Goal: Task Accomplishment & Management: Manage account settings

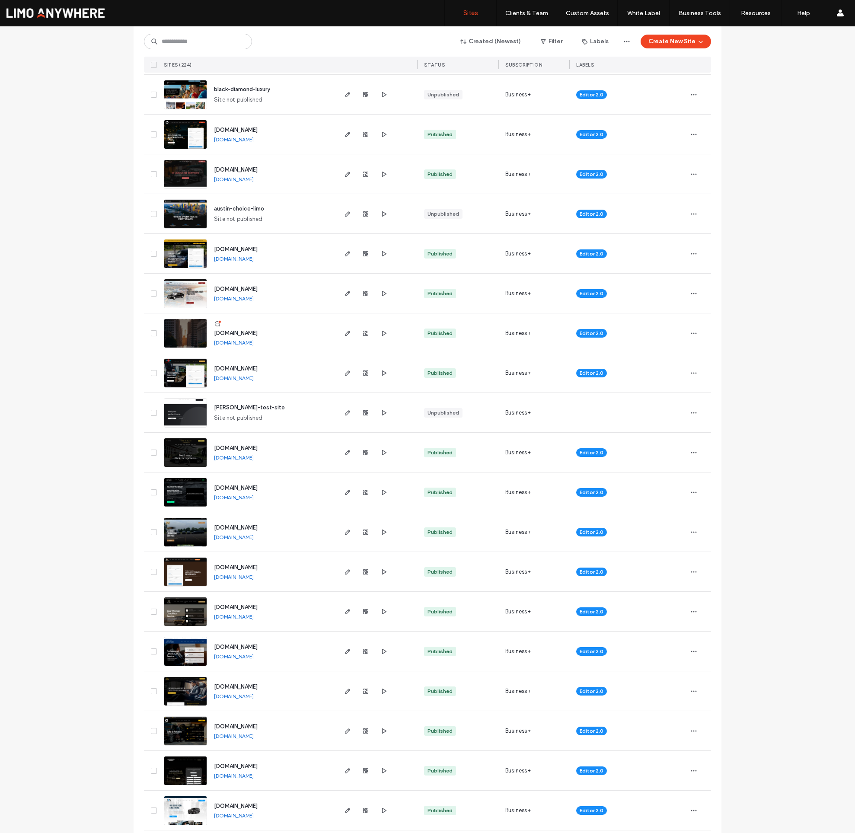
scroll to position [1248, 0]
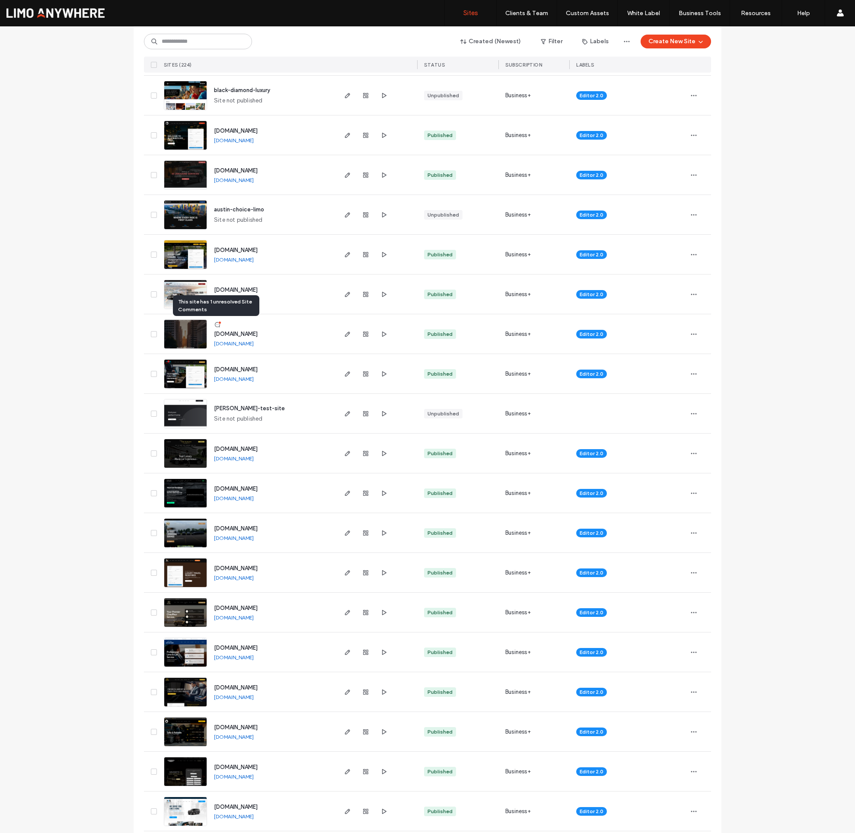
click at [215, 325] on use at bounding box center [217, 324] width 5 height 5
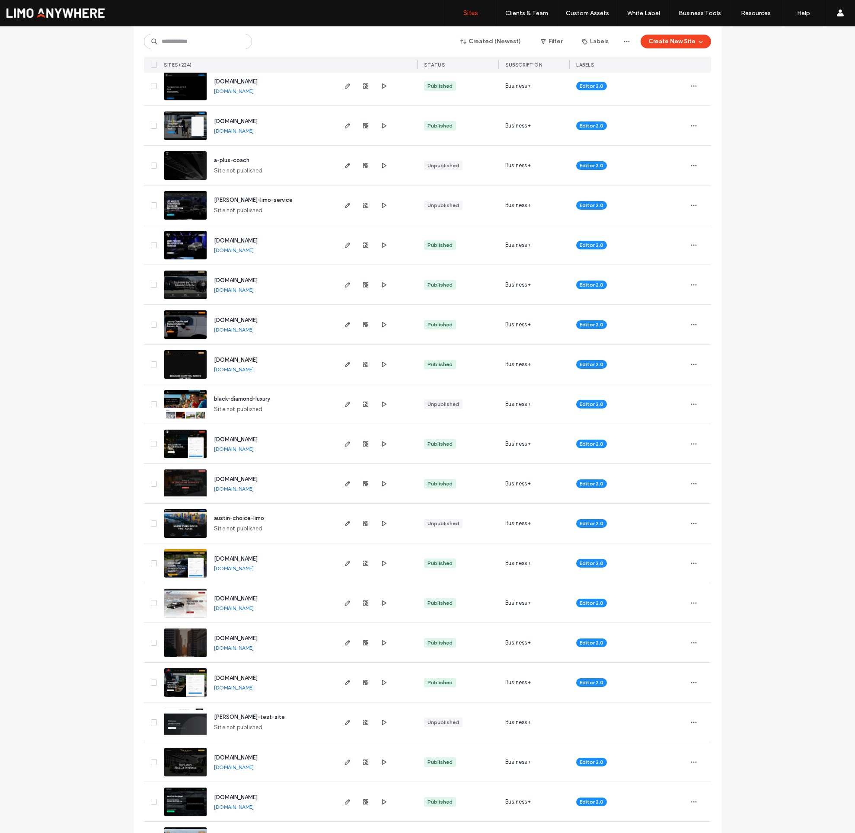
scroll to position [1032, 0]
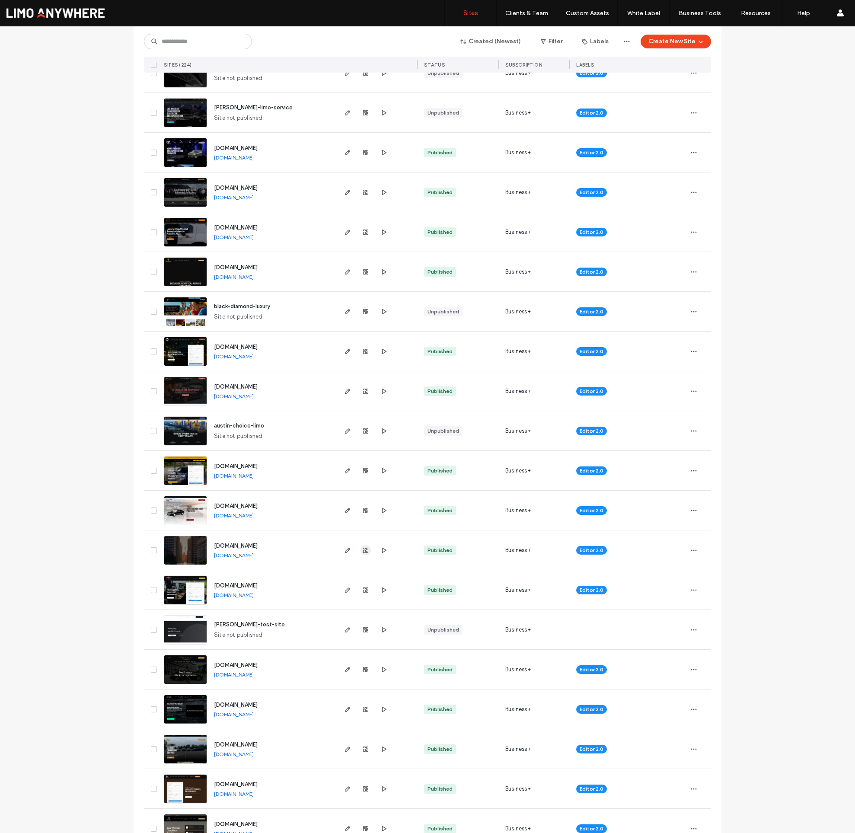
click at [362, 549] on icon "button" at bounding box center [365, 550] width 7 height 7
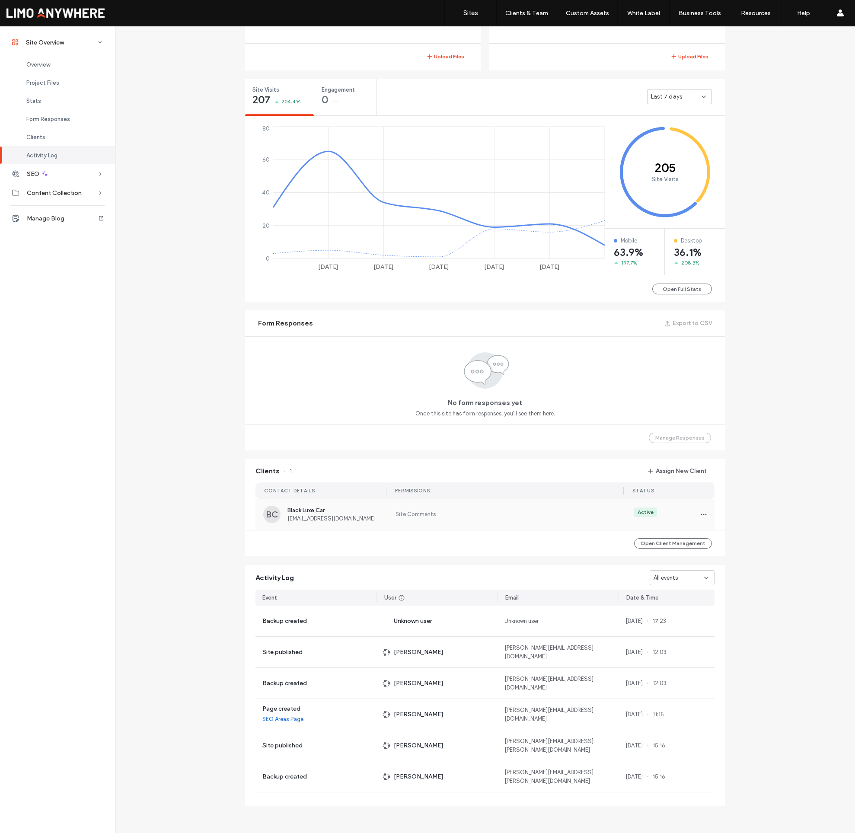
scroll to position [297, 0]
click at [456, 513] on label "Site Comments" at bounding box center [503, 514] width 219 height 9
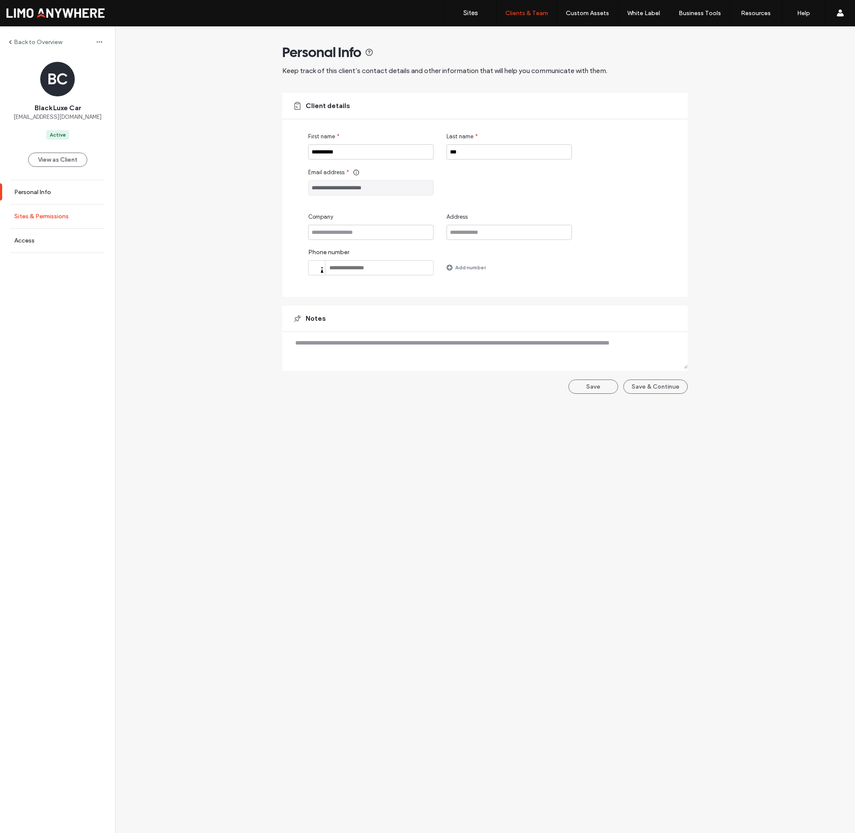
click at [43, 216] on label "Sites & Permissions" at bounding box center [41, 216] width 54 height 7
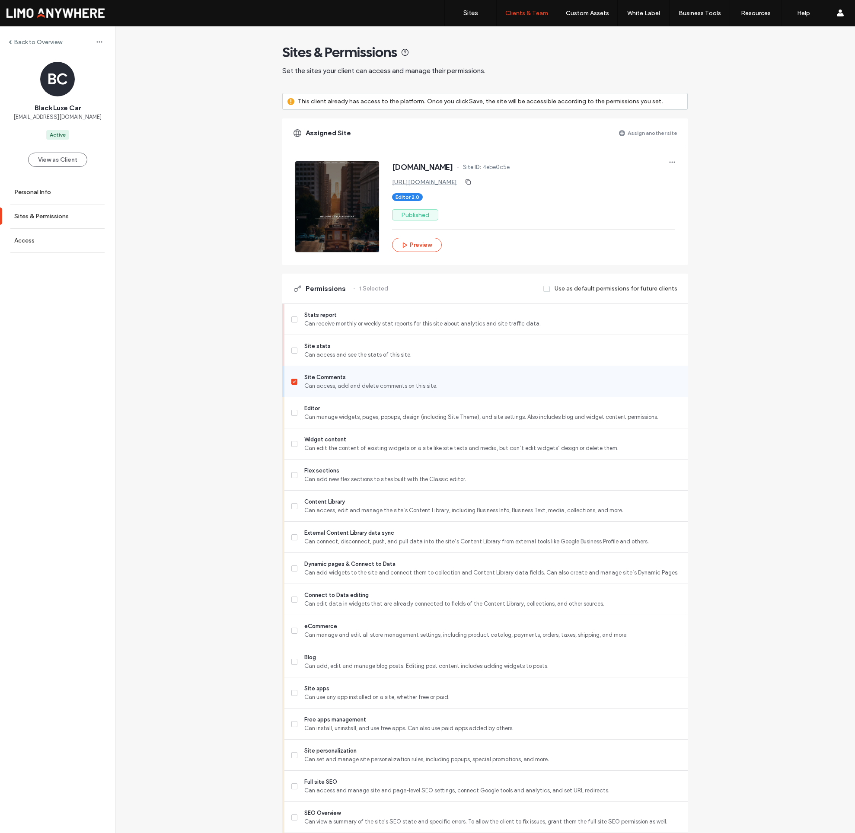
click at [345, 388] on span "Can access, add and delete comments on this site." at bounding box center [492, 386] width 377 height 9
click at [390, 414] on span "Can manage widgets, pages, popups, design (including Site Theme), and site sett…" at bounding box center [492, 417] width 377 height 9
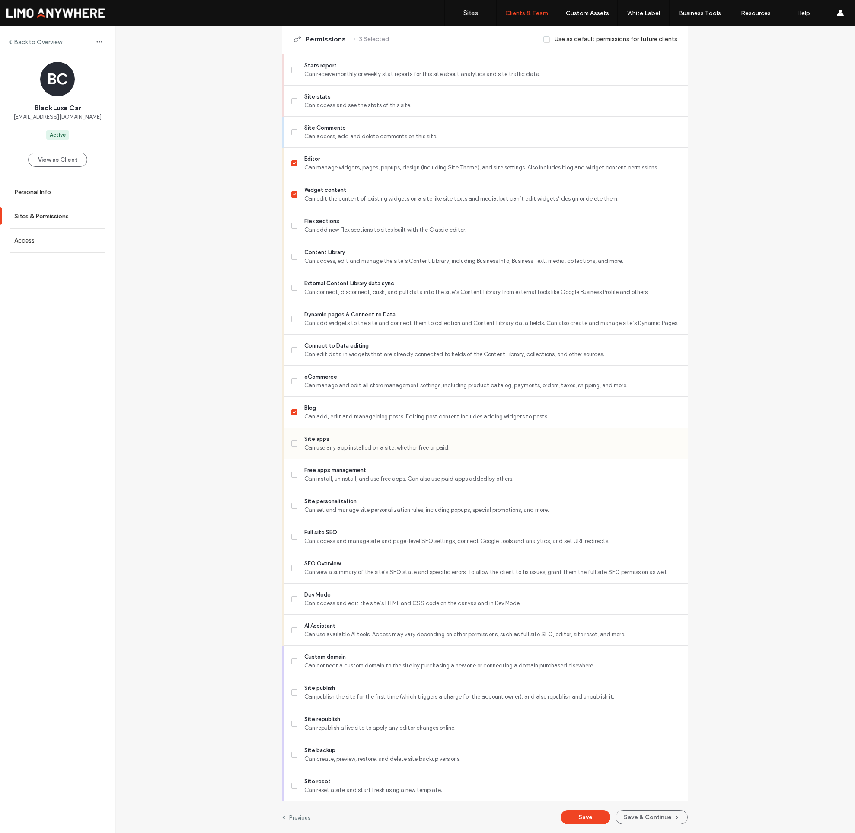
scroll to position [249, 0]
click at [442, 247] on div "Content Library Can access, edit and manage the site’s Content Library, includi…" at bounding box center [489, 256] width 396 height 31
drag, startPoint x: 418, startPoint y: 566, endPoint x: 418, endPoint y: 575, distance: 9.1
click at [418, 566] on span "SEO Overview" at bounding box center [492, 563] width 377 height 9
click at [418, 584] on div "Dev Mode Can access and edit the site’s HTML and CSS code on the canvas and in …" at bounding box center [489, 599] width 396 height 31
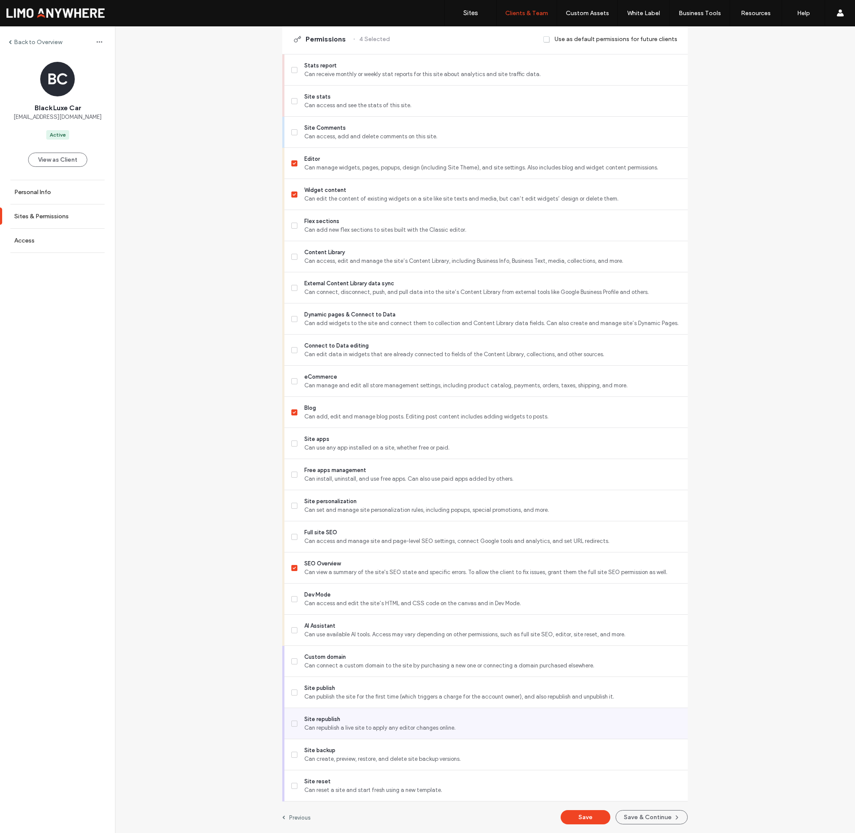
click at [424, 728] on span "Can republish a live site to apply any editor changes online." at bounding box center [492, 728] width 377 height 9
click at [416, 536] on span "Full site SEO" at bounding box center [492, 532] width 377 height 9
click at [432, 79] on div "Stats report Can receive monthly or weekly stat reports for this site about ana…" at bounding box center [489, 69] width 396 height 31
click at [433, 102] on span "Can access and see the stats of this site." at bounding box center [492, 105] width 377 height 9
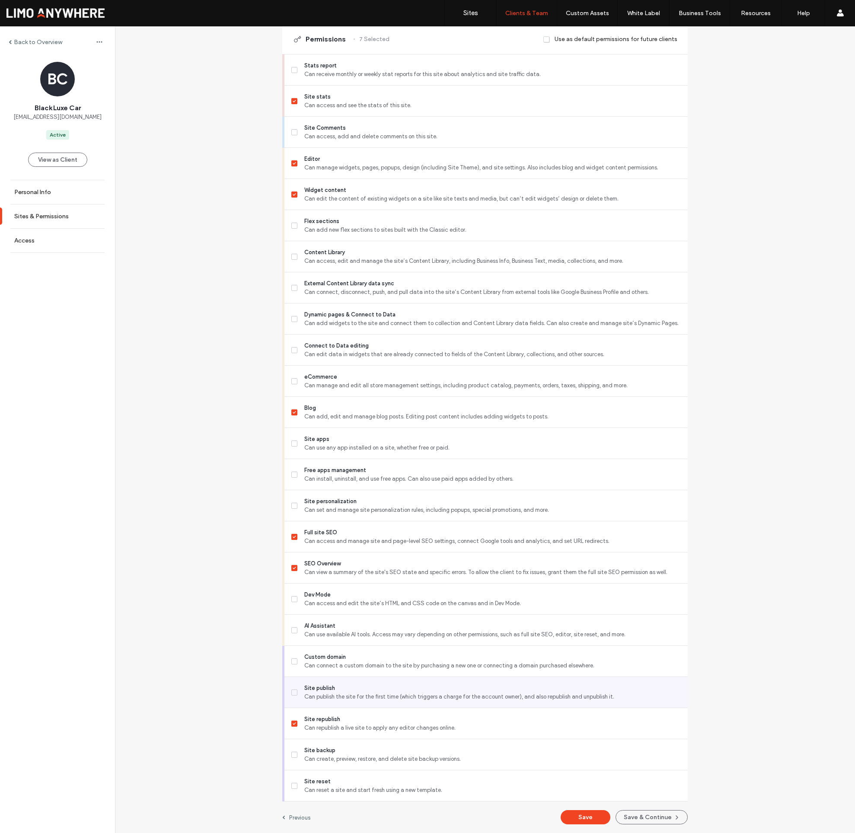
scroll to position [248, 0]
click at [663, 820] on button "Save & Continue" at bounding box center [652, 819] width 72 height 14
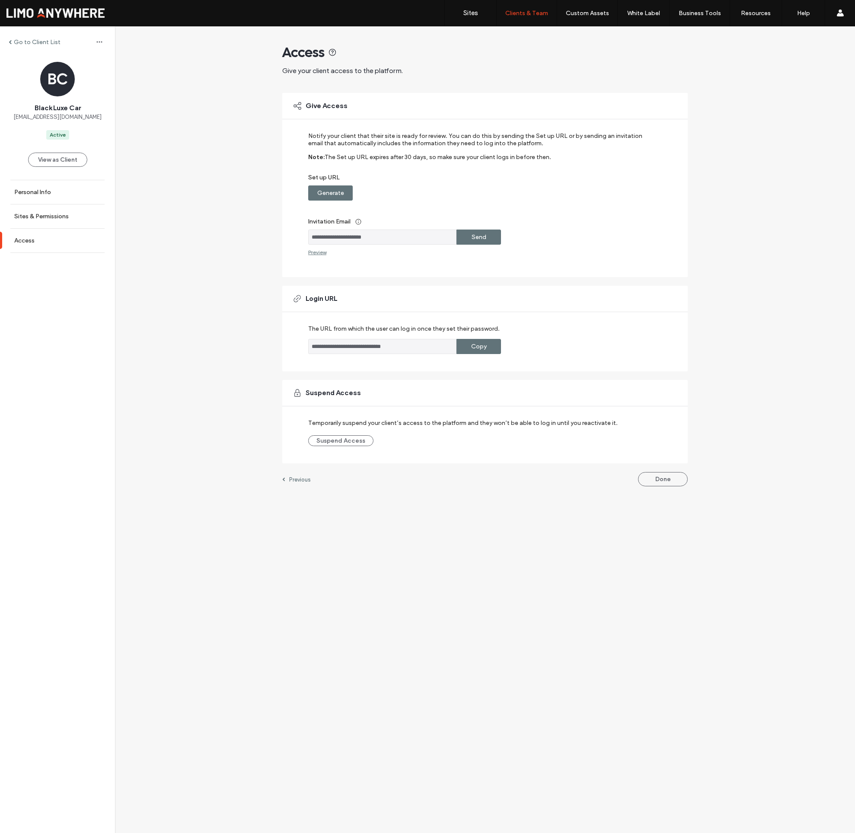
click at [689, 487] on div "**********" at bounding box center [485, 260] width 740 height 469
click at [665, 478] on button "Done" at bounding box center [663, 479] width 50 height 14
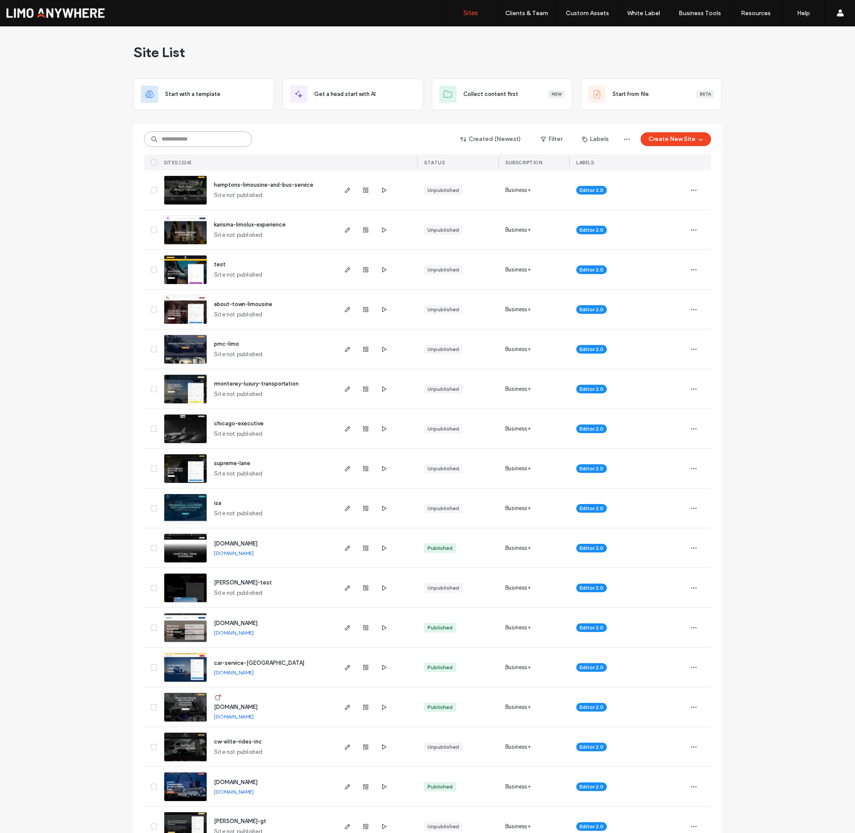
click at [228, 140] on input at bounding box center [198, 139] width 108 height 16
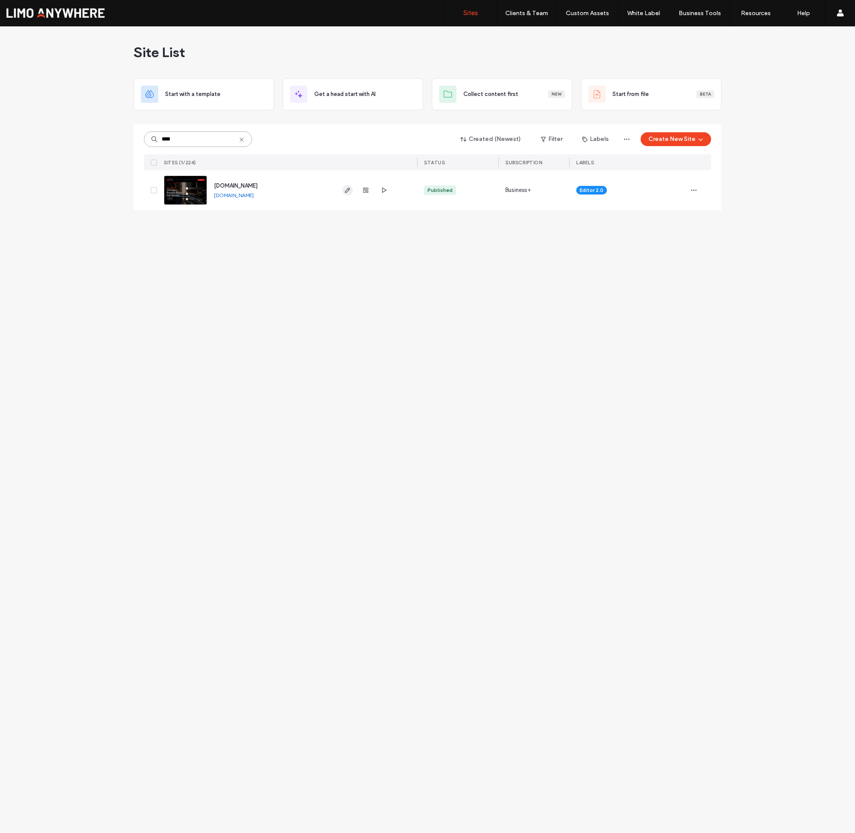
type input "****"
click at [347, 190] on use "button" at bounding box center [347, 190] width 5 height 5
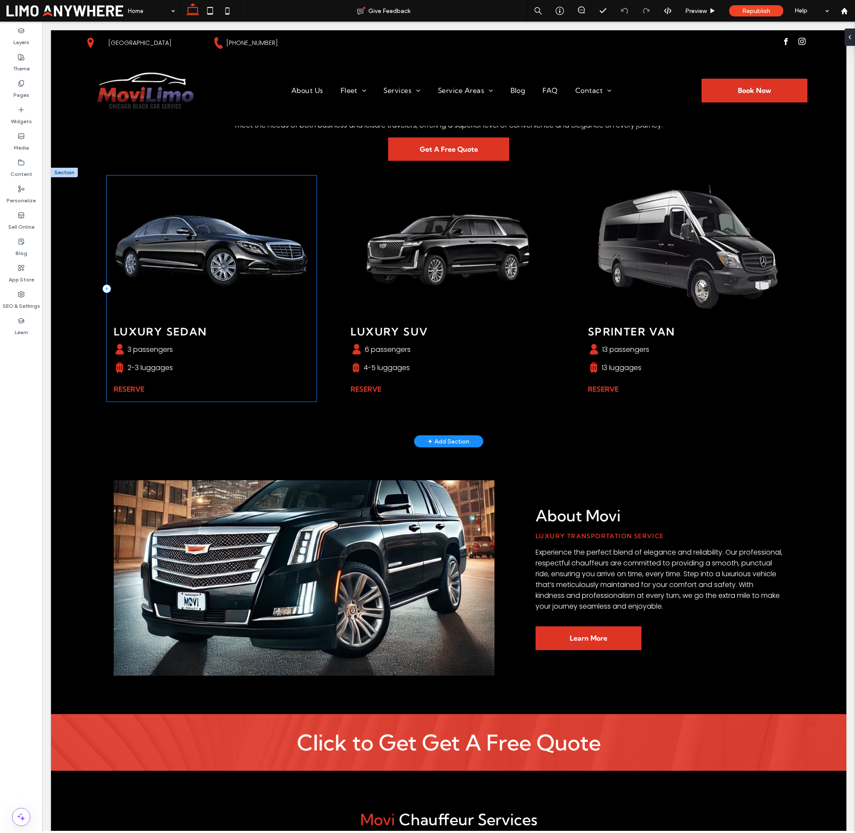
scroll to position [672, 0]
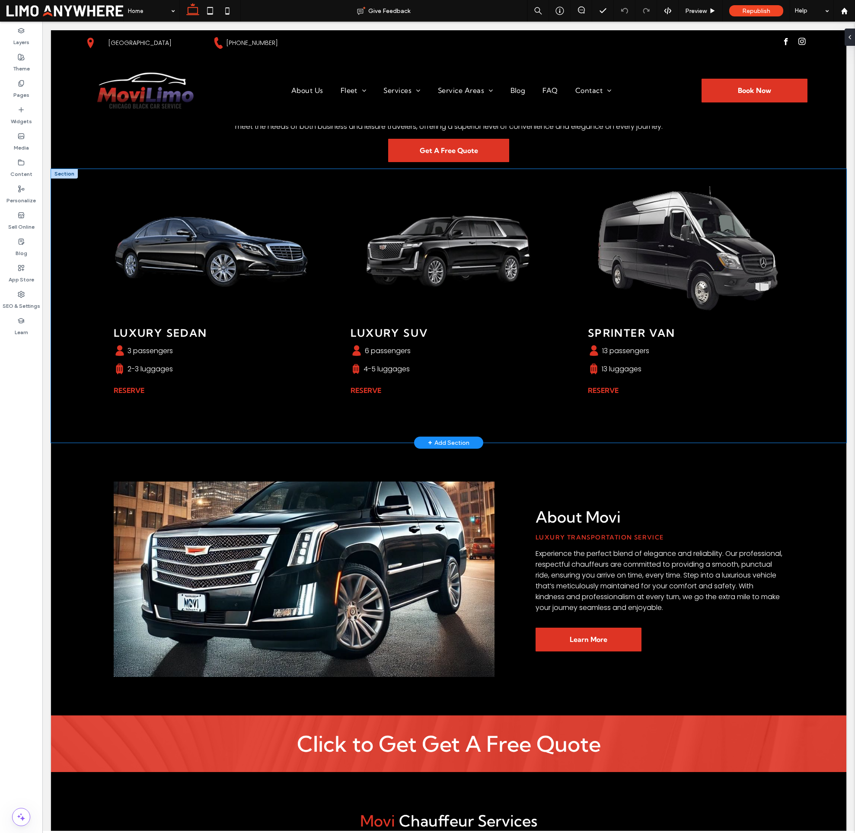
click at [93, 299] on div "Luxury Sedan A black silhouette of a person with two circles on a white backgro…" at bounding box center [448, 306] width 795 height 274
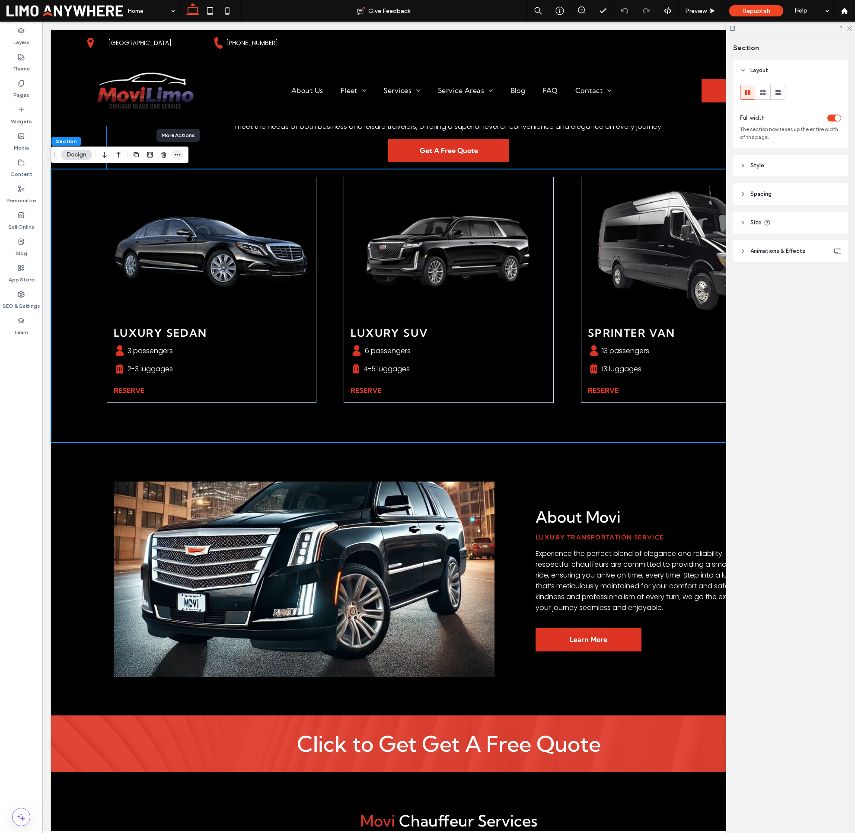
click at [179, 155] on use "button" at bounding box center [178, 154] width 6 height 1
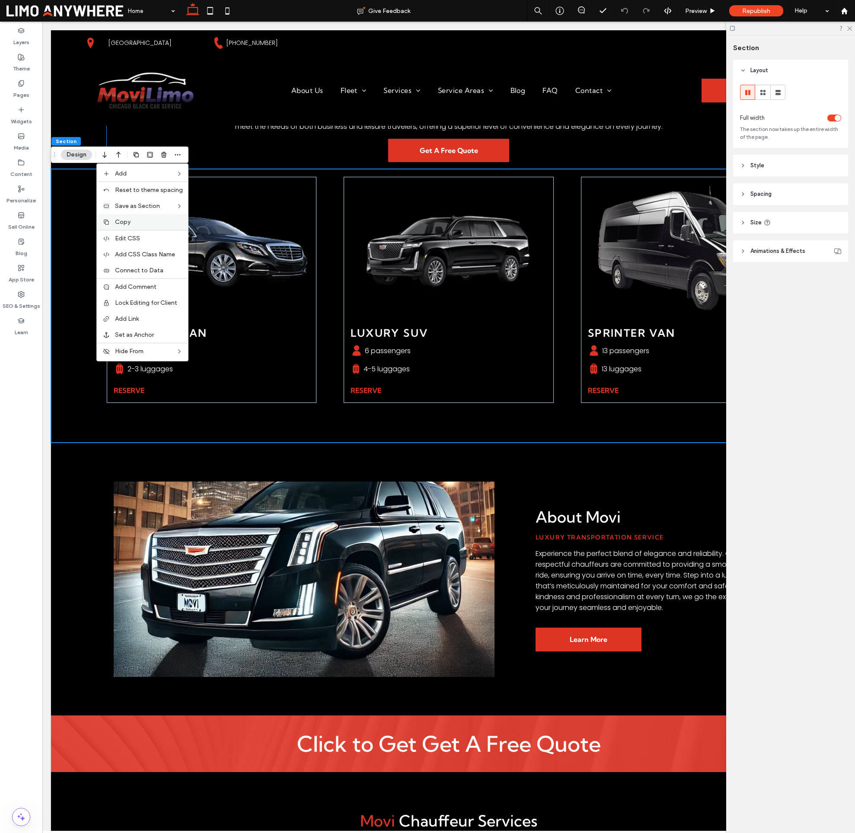
click at [140, 222] on label "Copy" at bounding box center [149, 221] width 68 height 7
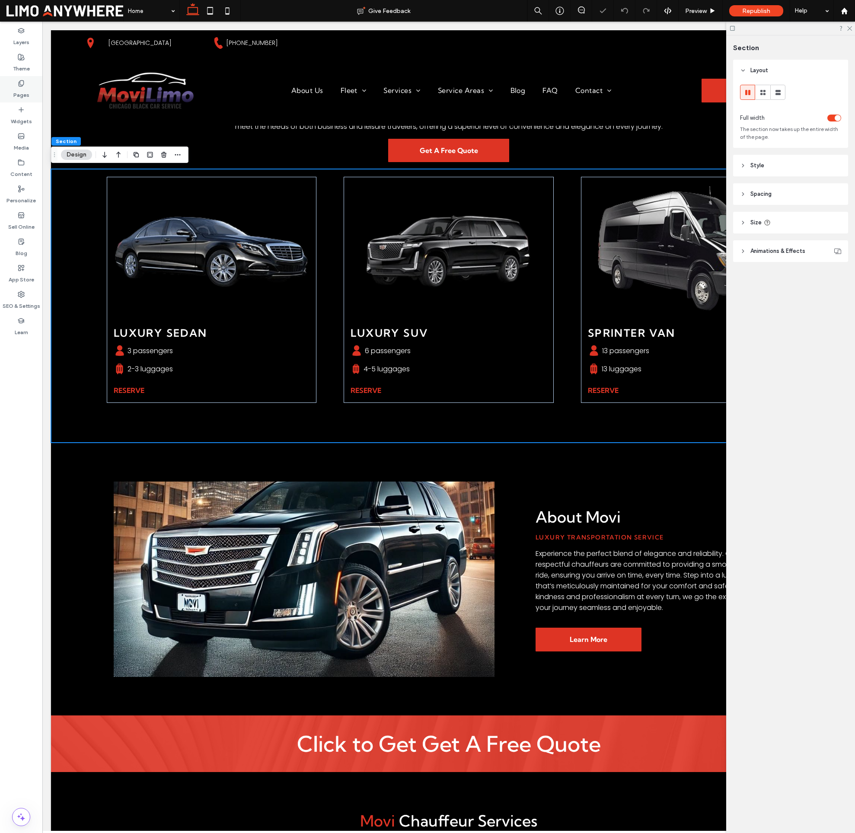
click at [18, 86] on icon at bounding box center [21, 83] width 7 height 7
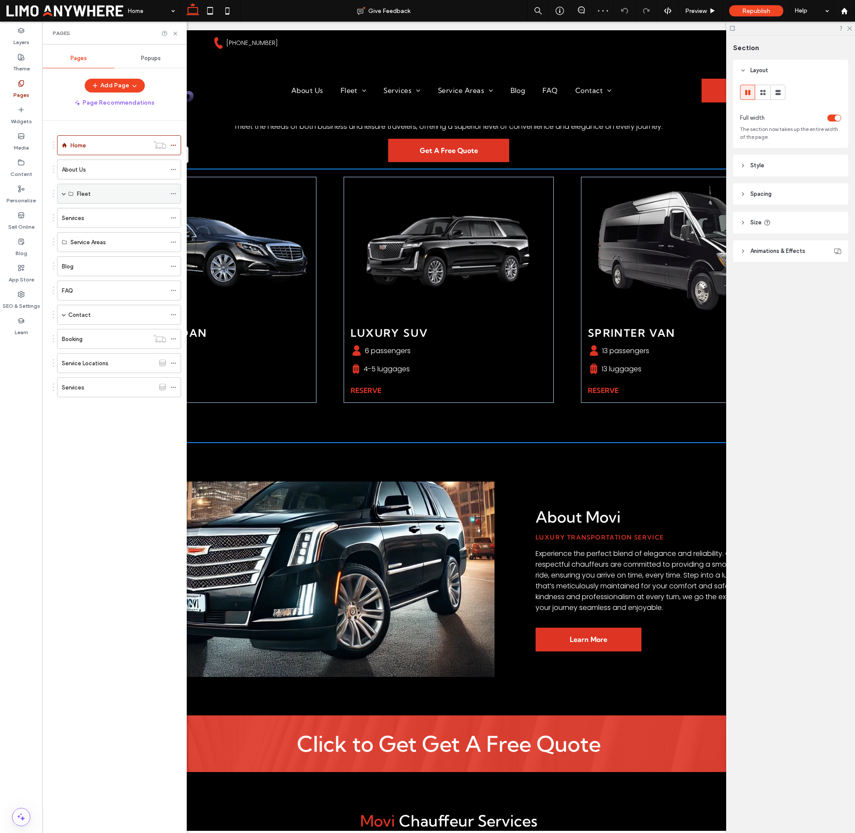
click at [64, 193] on span at bounding box center [64, 194] width 4 height 4
click at [63, 335] on span at bounding box center [64, 334] width 4 height 4
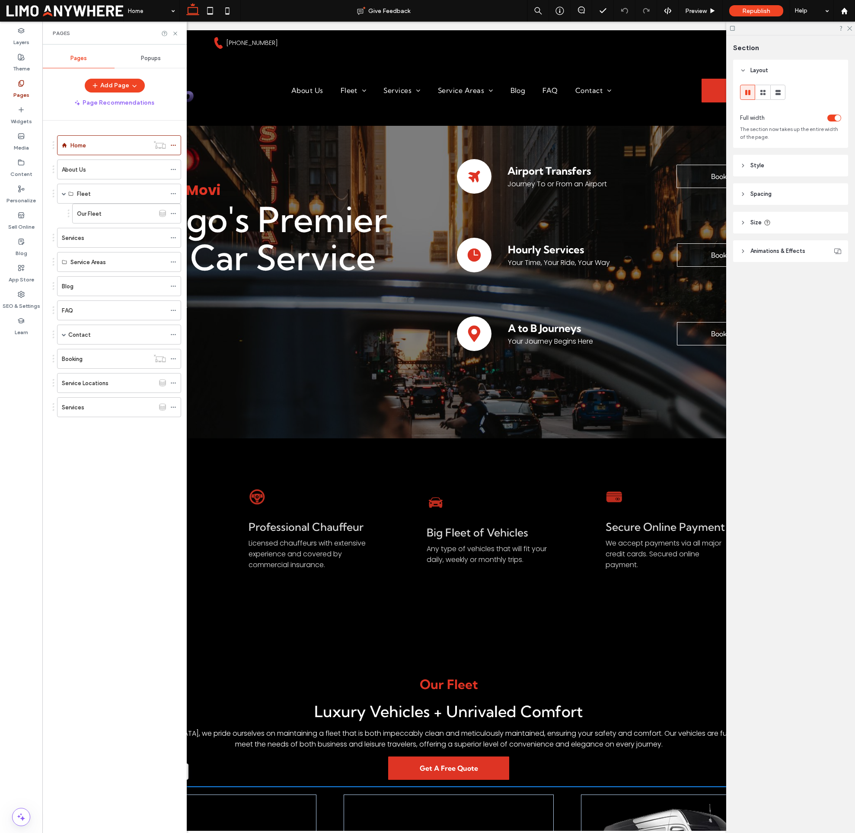
scroll to position [55, 0]
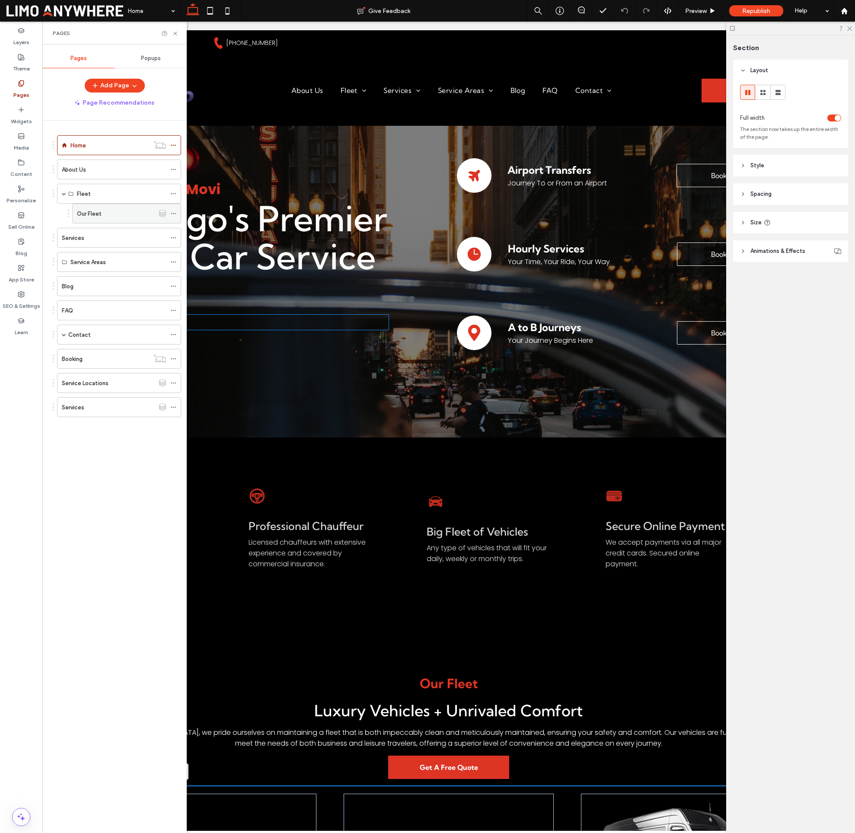
click at [119, 213] on div "Our Fleet" at bounding box center [116, 213] width 78 height 9
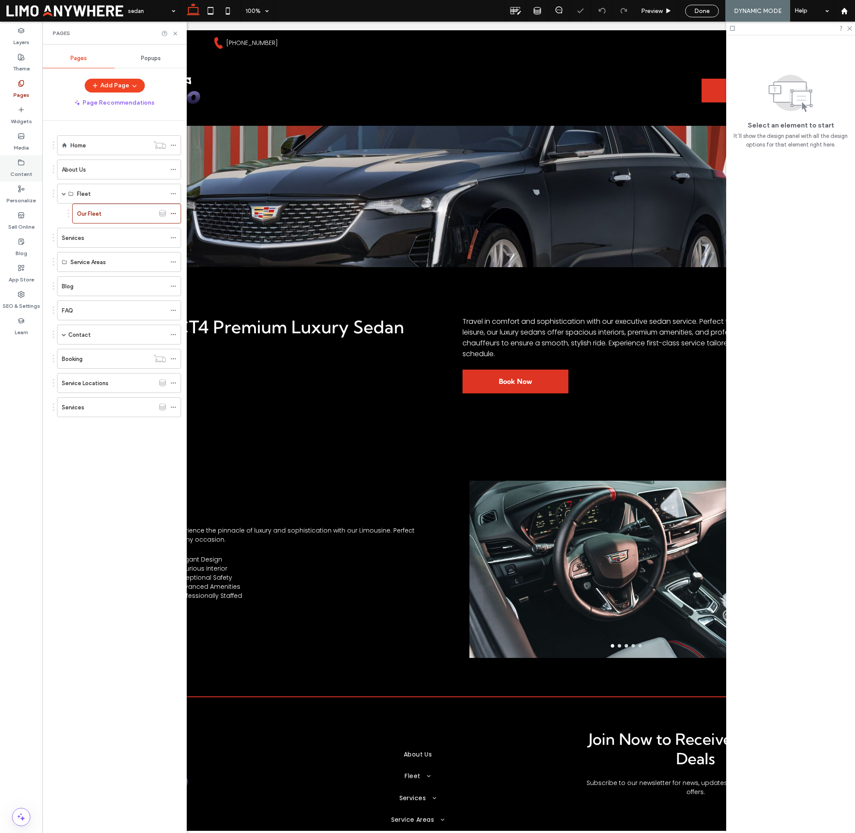
click at [20, 171] on label "Content" at bounding box center [21, 172] width 22 height 12
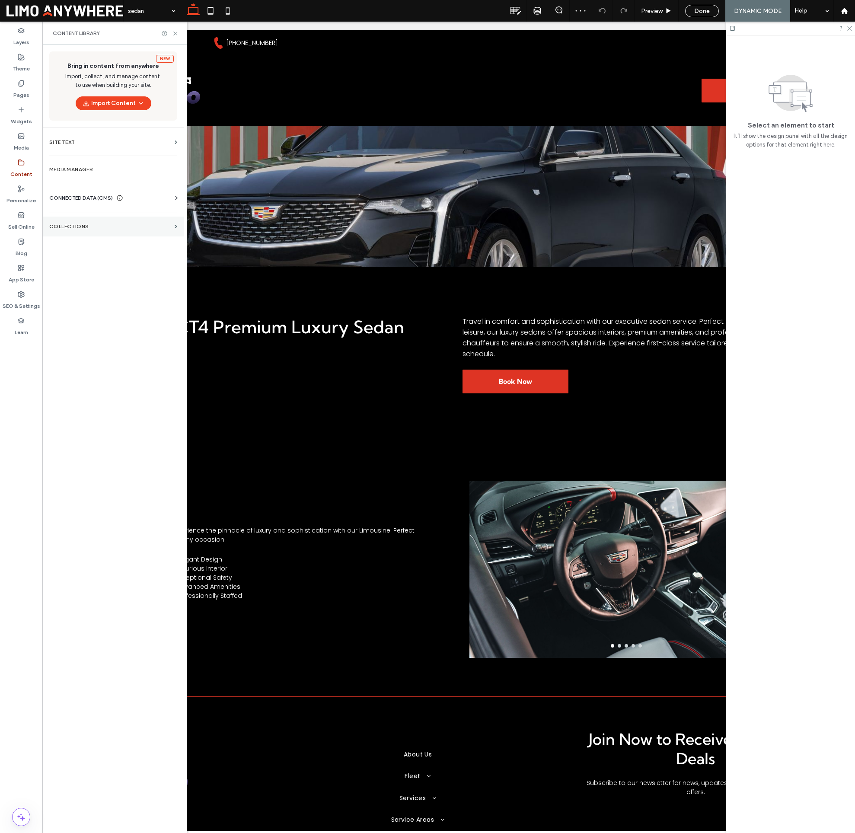
click at [97, 228] on label "Collections" at bounding box center [110, 226] width 122 height 6
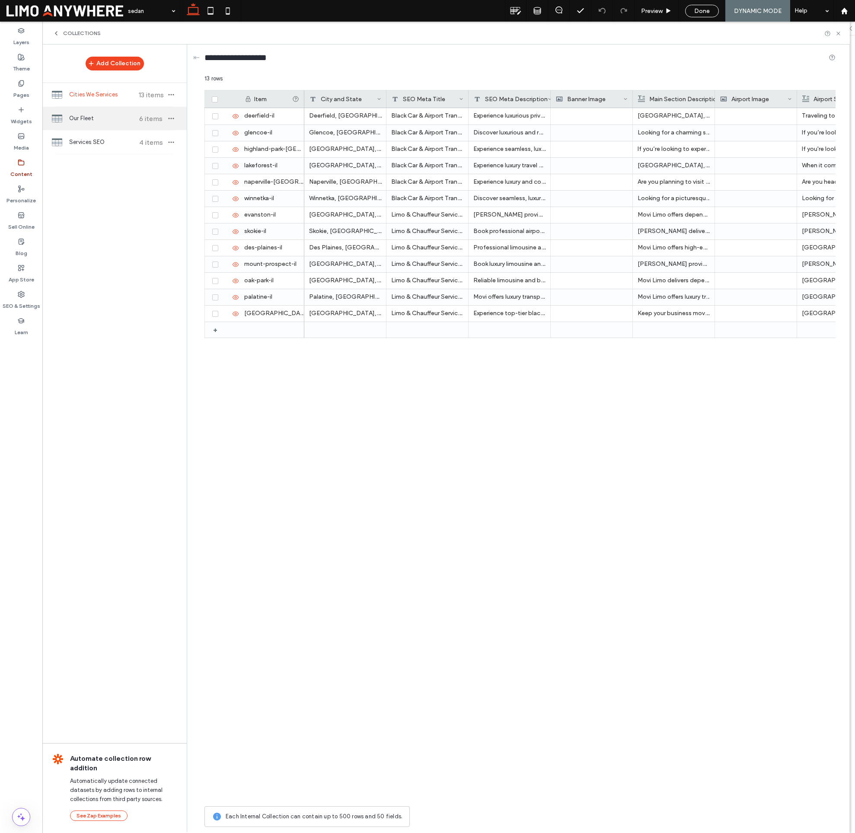
click at [86, 122] on span "Our Fleet" at bounding box center [101, 118] width 64 height 9
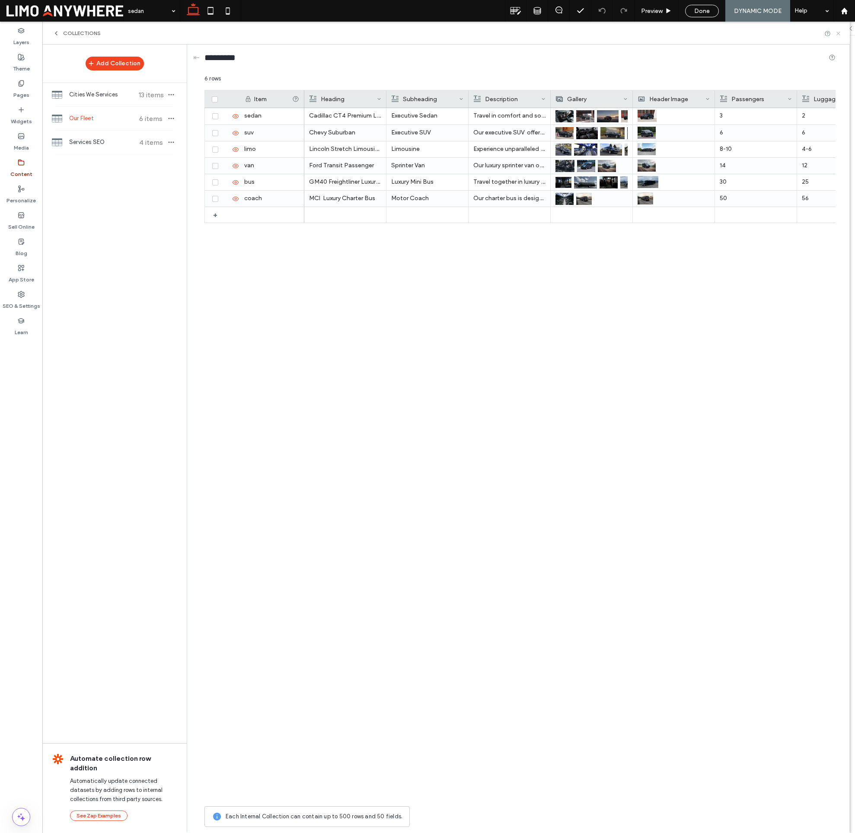
click at [836, 34] on icon at bounding box center [838, 33] width 6 height 6
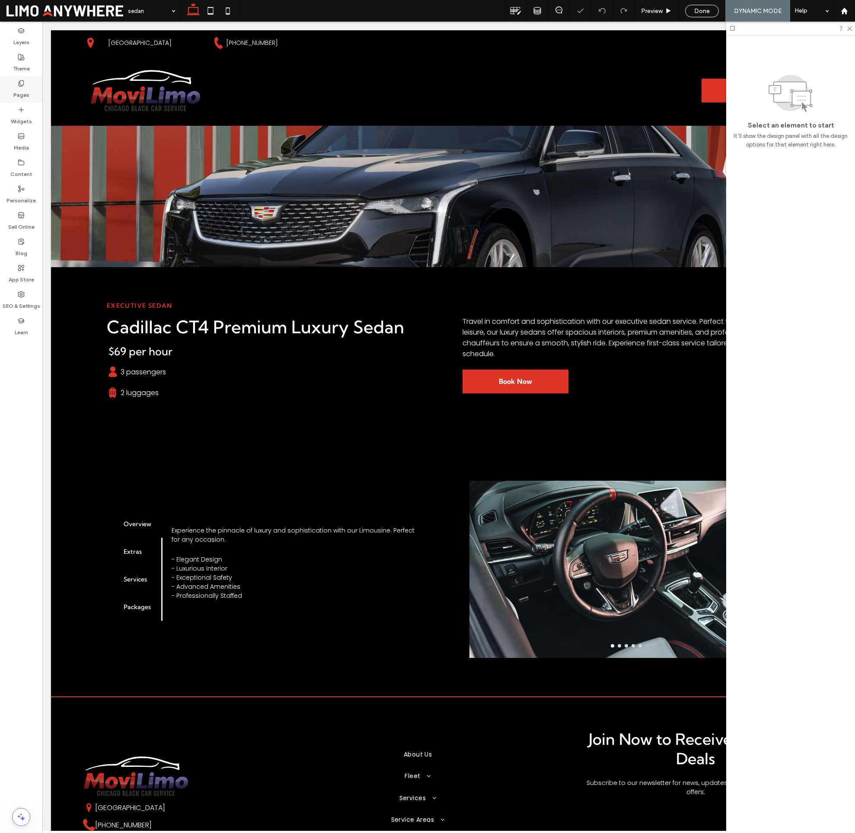
click at [10, 88] on div "Pages" at bounding box center [21, 89] width 42 height 26
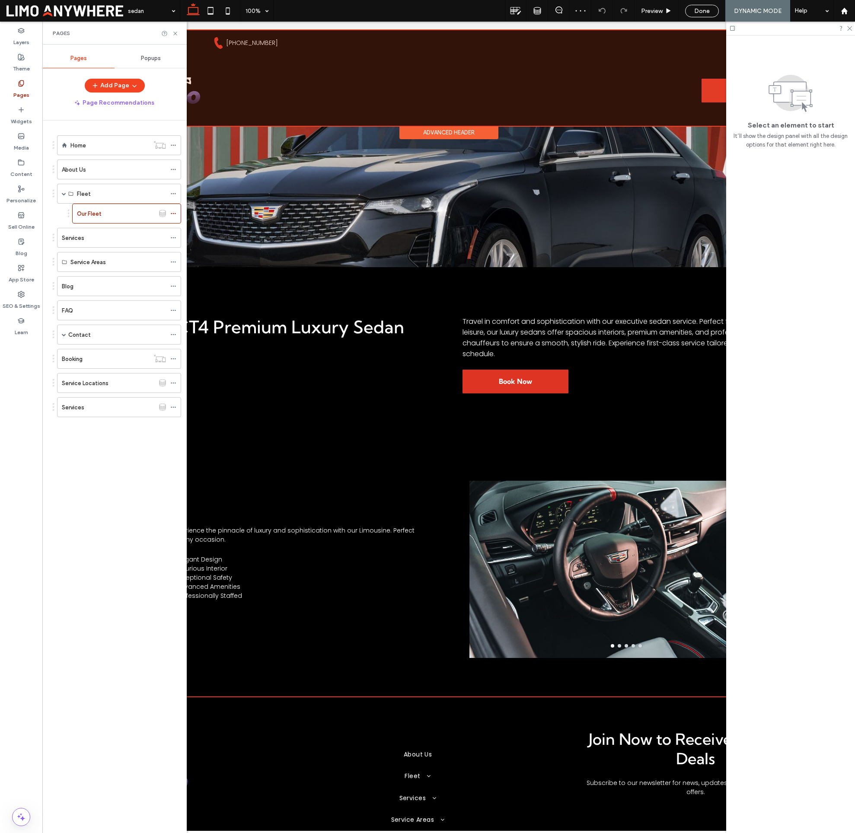
click at [450, 112] on div at bounding box center [448, 78] width 795 height 96
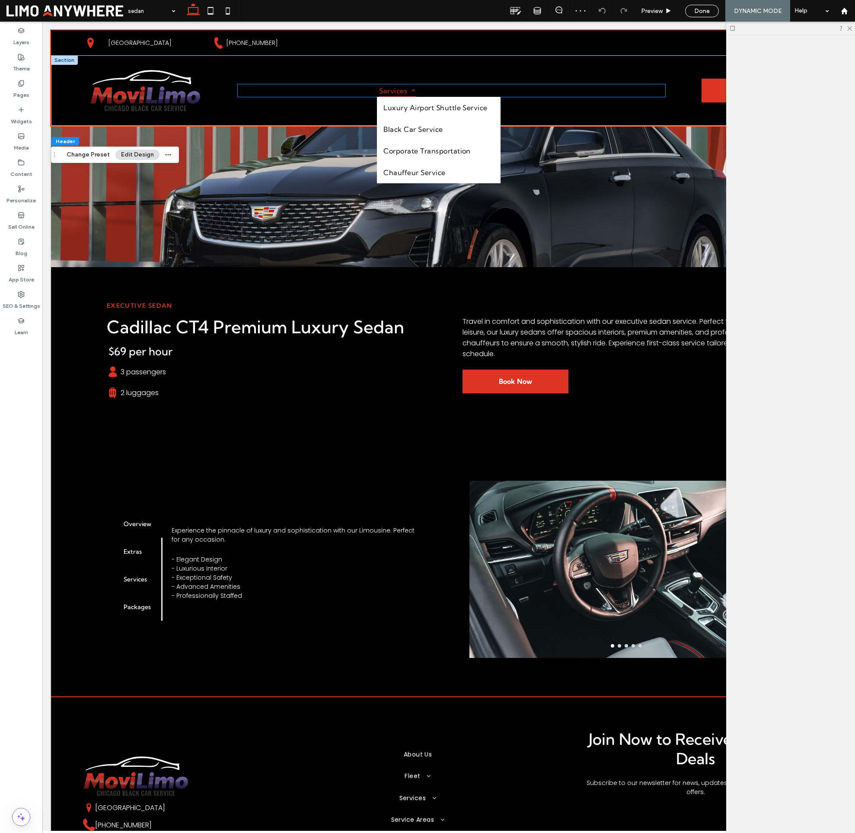
scroll to position [1, 0]
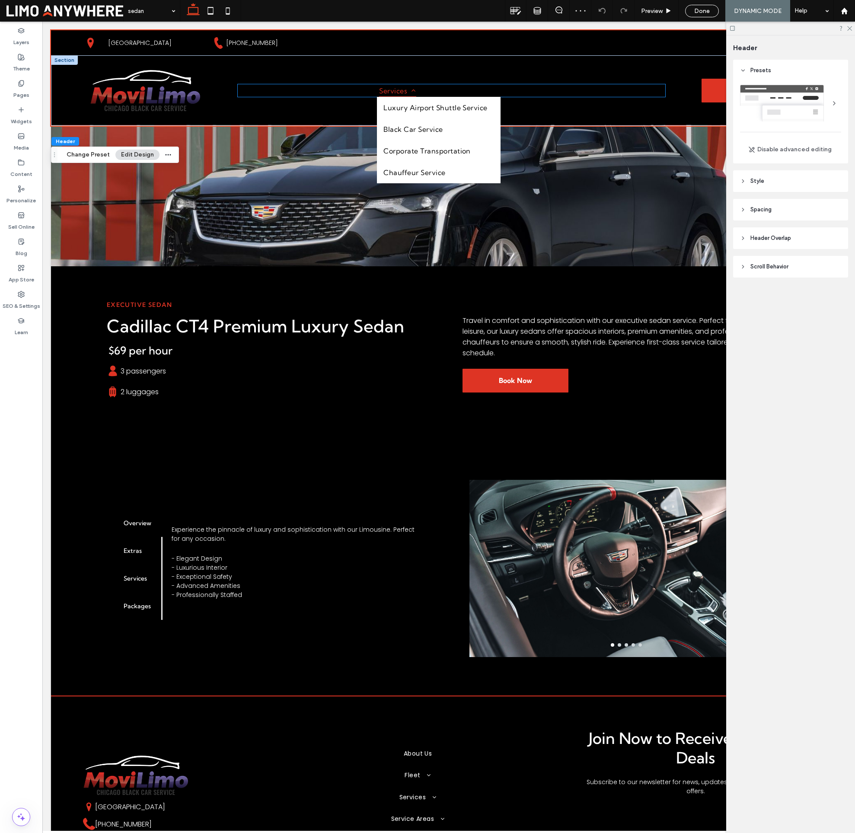
click at [407, 94] on span at bounding box center [411, 90] width 9 height 7
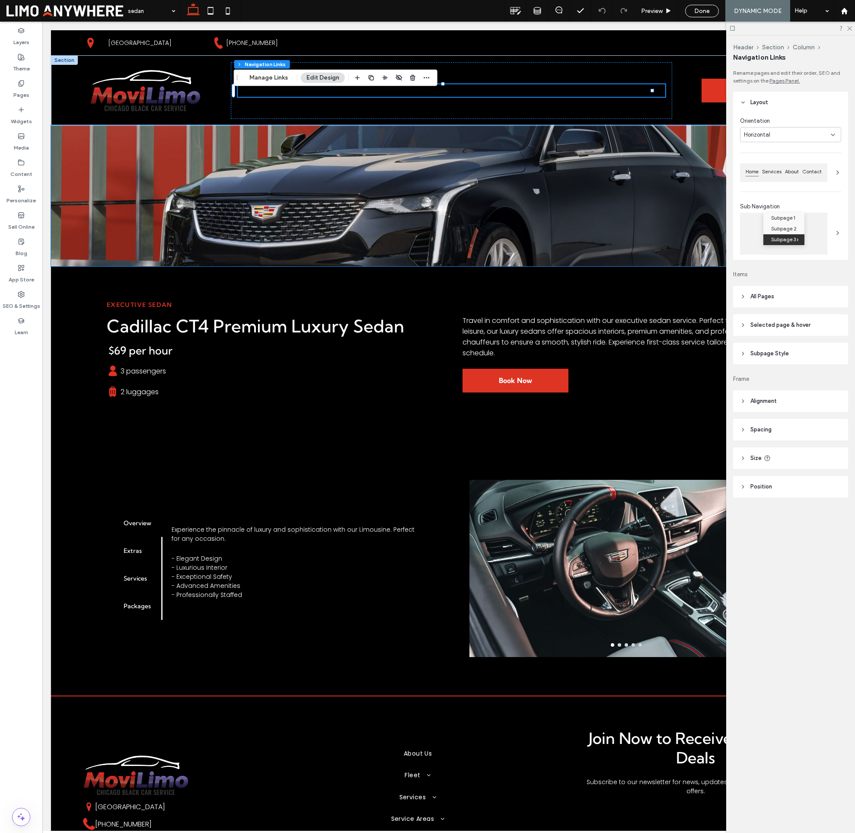
click at [772, 289] on header "All Pages" at bounding box center [790, 297] width 115 height 22
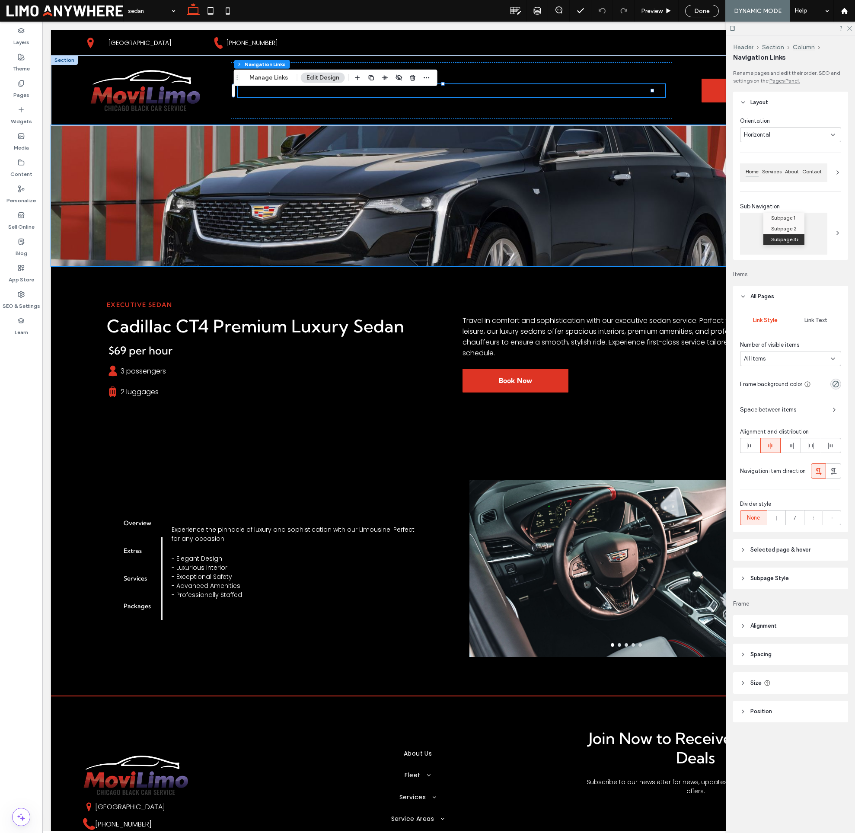
click at [810, 315] on div "Link Text" at bounding box center [816, 320] width 51 height 19
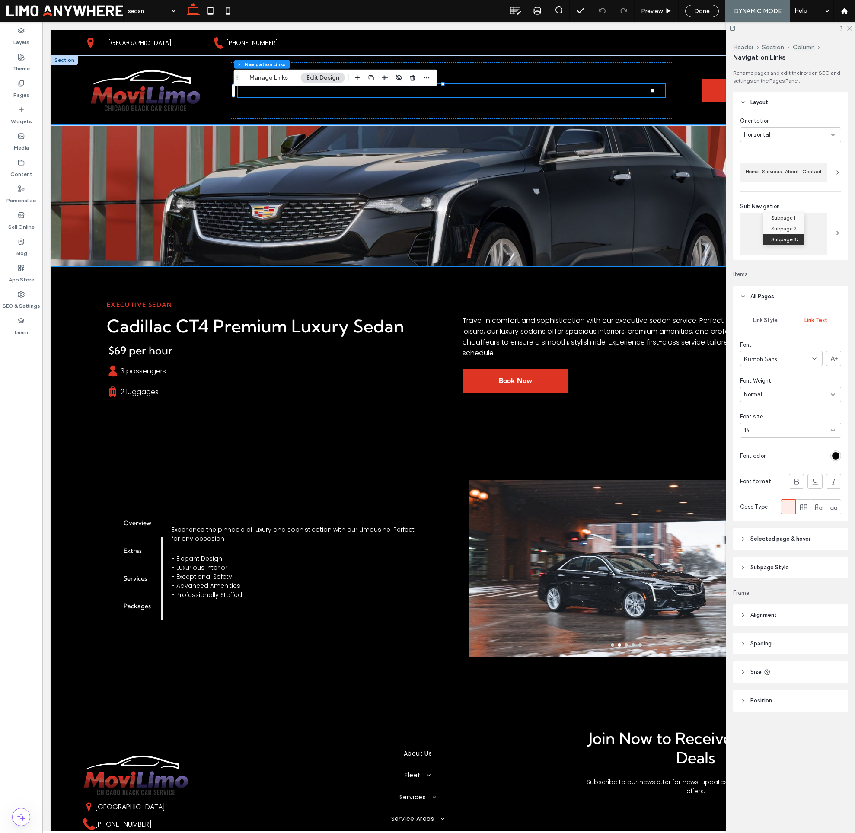
click at [841, 457] on div "rgb(0, 0, 0)" at bounding box center [835, 455] width 11 height 11
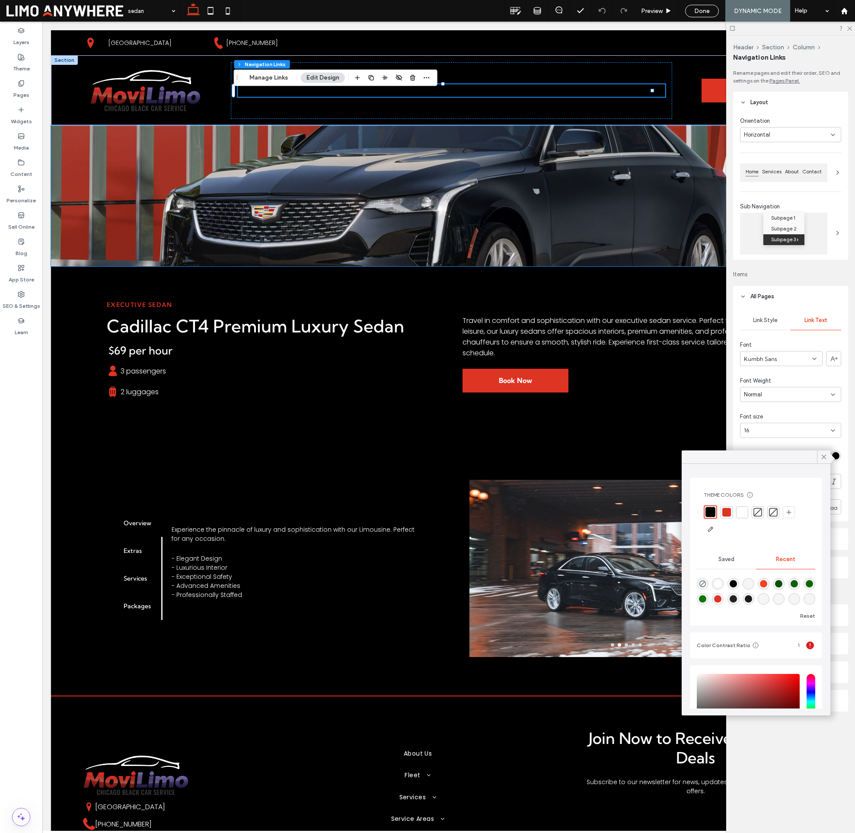
click at [743, 512] on div at bounding box center [742, 512] width 9 height 9
click at [746, 513] on div at bounding box center [742, 512] width 9 height 9
click at [743, 512] on div at bounding box center [742, 512] width 9 height 9
click at [743, 512] on div at bounding box center [742, 512] width 10 height 10
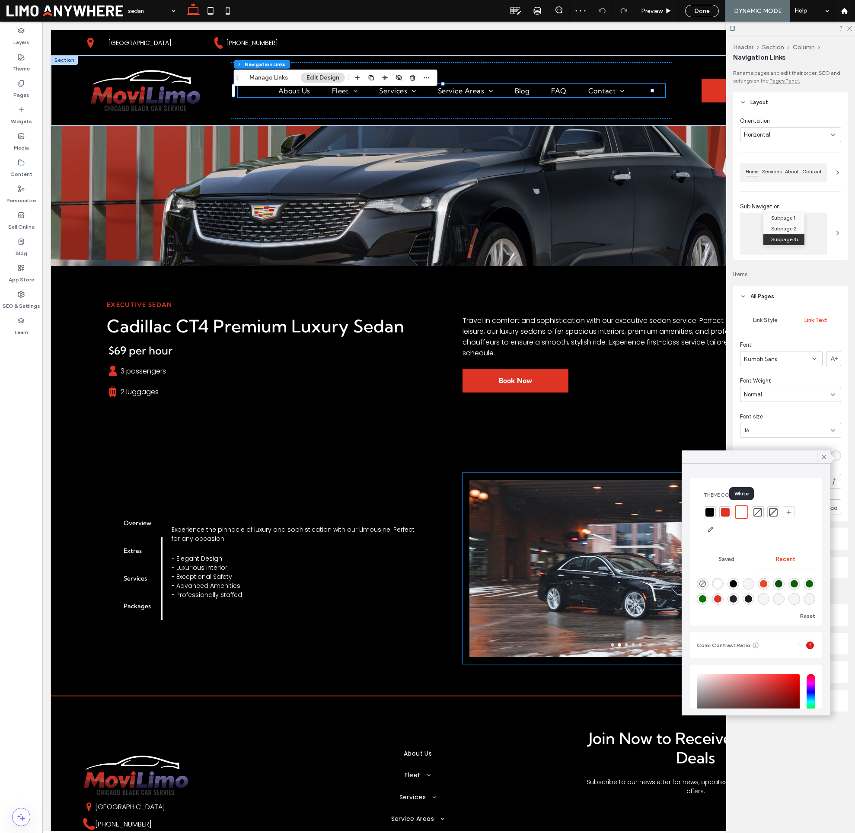
click at [743, 512] on div at bounding box center [742, 512] width 10 height 10
drag, startPoint x: 742, startPoint y: 522, endPoint x: 745, endPoint y: 526, distance: 4.7
click at [743, 522] on div at bounding box center [756, 520] width 105 height 31
click at [739, 508] on div at bounding box center [742, 512] width 9 height 9
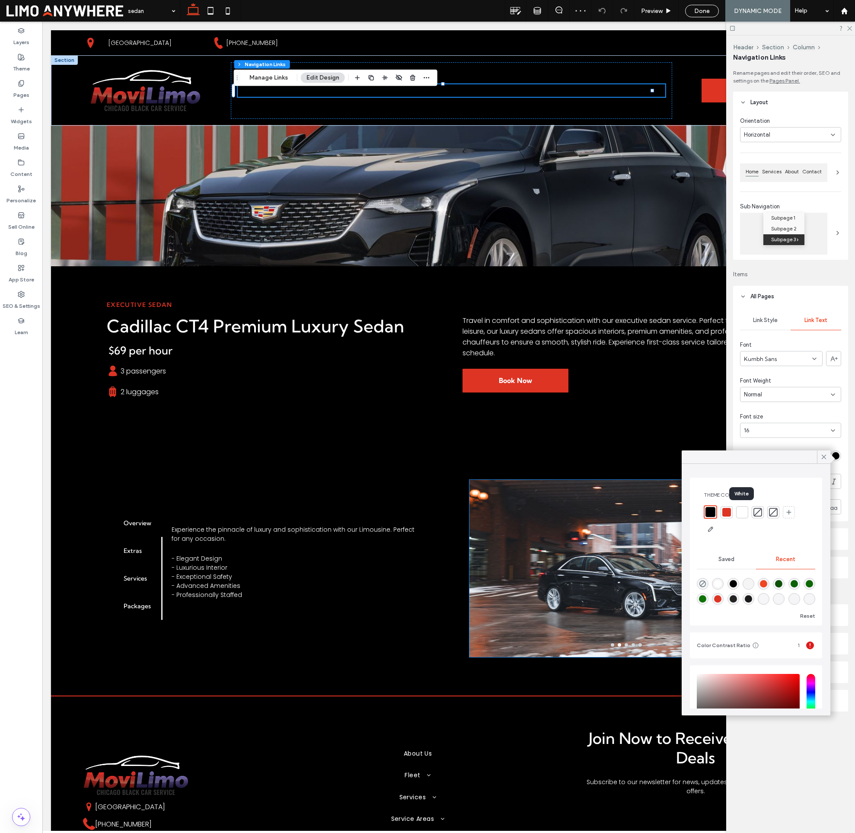
click at [742, 514] on div at bounding box center [742, 512] width 9 height 9
click at [742, 514] on div at bounding box center [742, 512] width 10 height 10
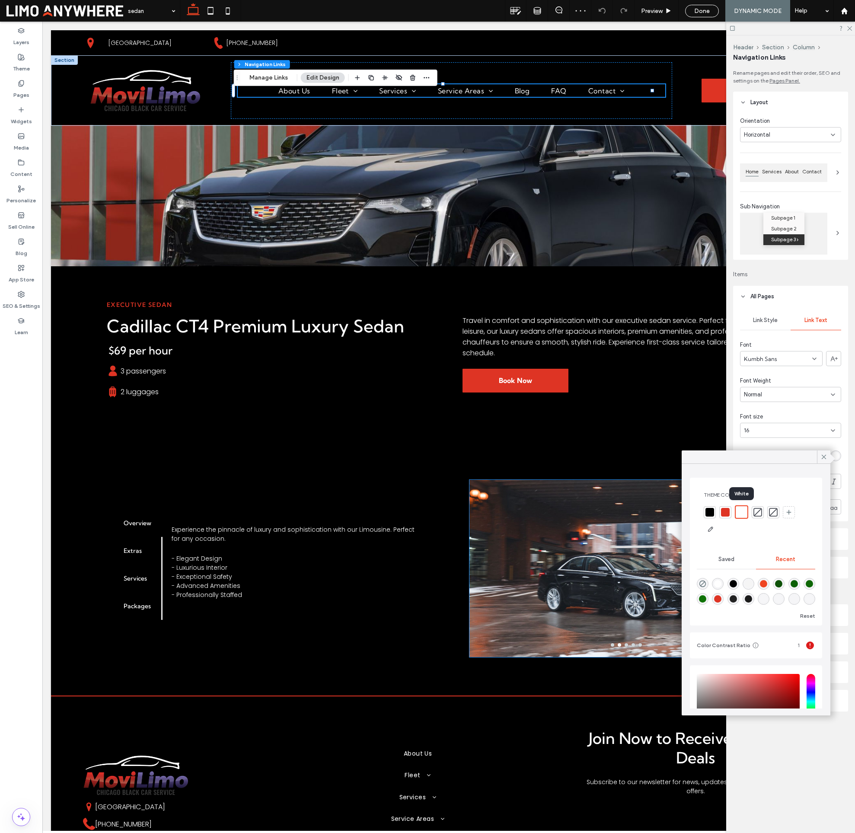
click at [741, 513] on div at bounding box center [742, 512] width 10 height 10
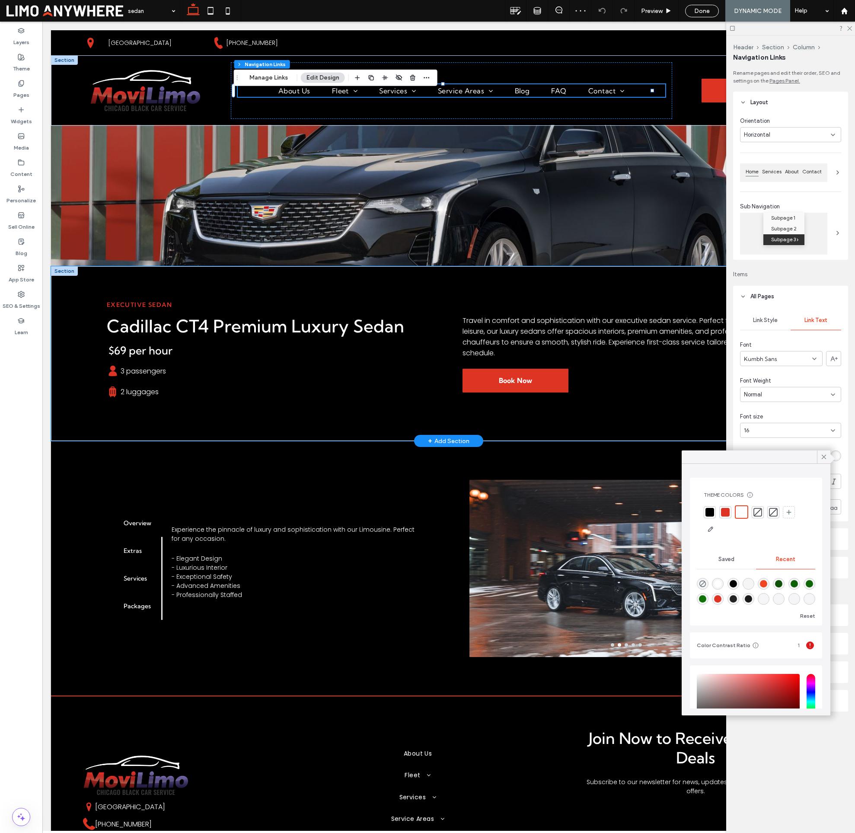
click at [510, 437] on div "Executive Sedan Cadillac CT4 Premium Luxury Sedan $ 69 per hour A black silhoue…" at bounding box center [448, 353] width 795 height 175
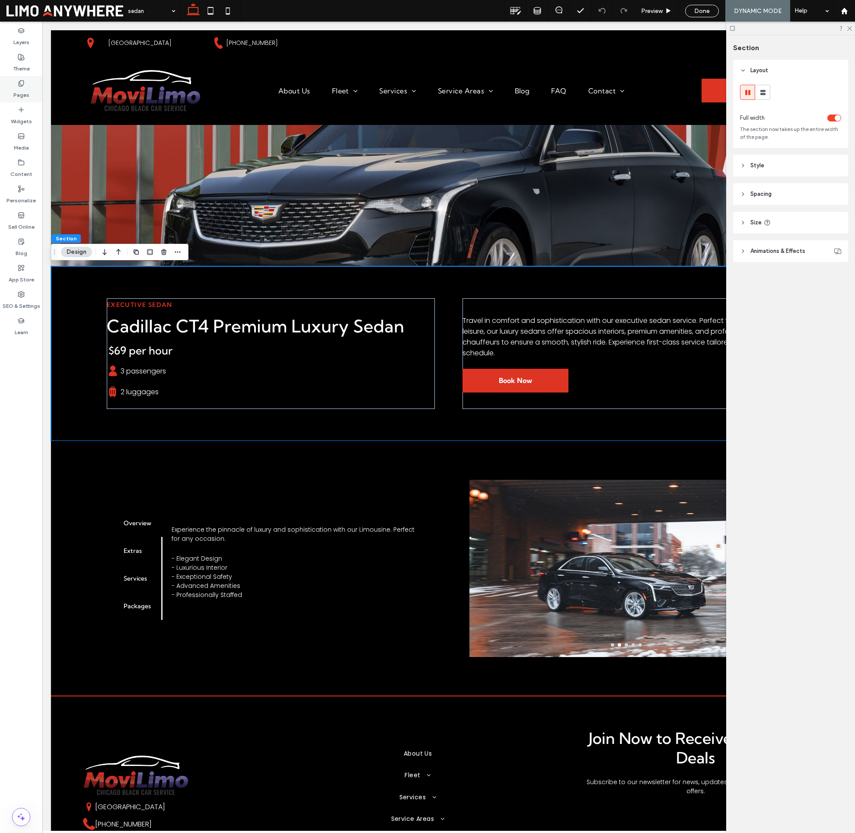
click at [22, 99] on label "Pages" at bounding box center [21, 93] width 16 height 12
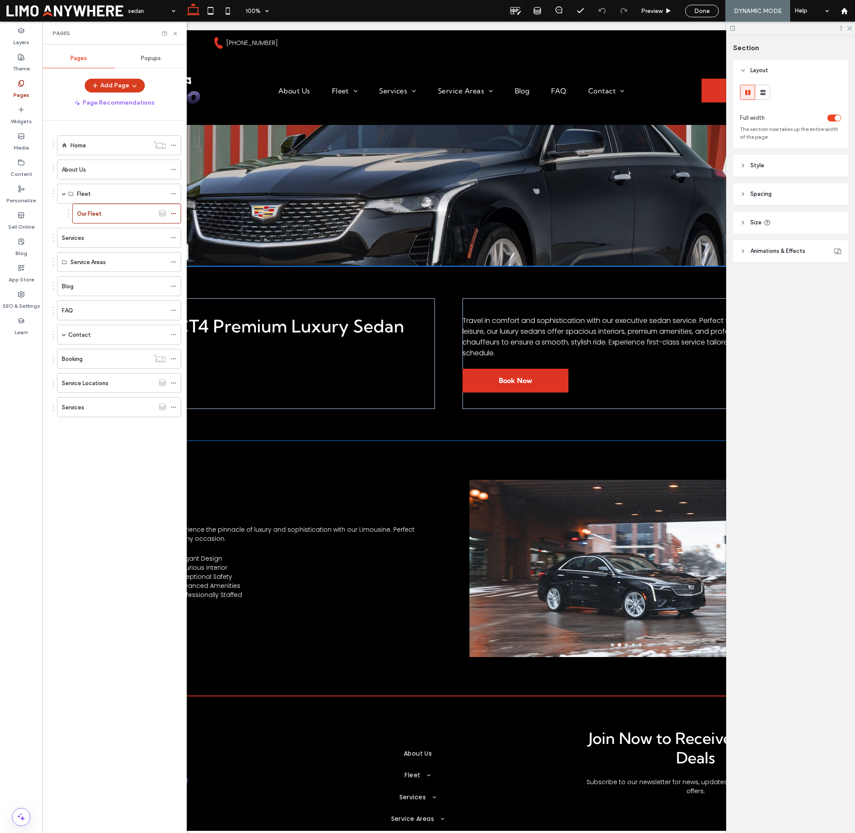
click at [126, 83] on button "Add Page" at bounding box center [115, 86] width 60 height 14
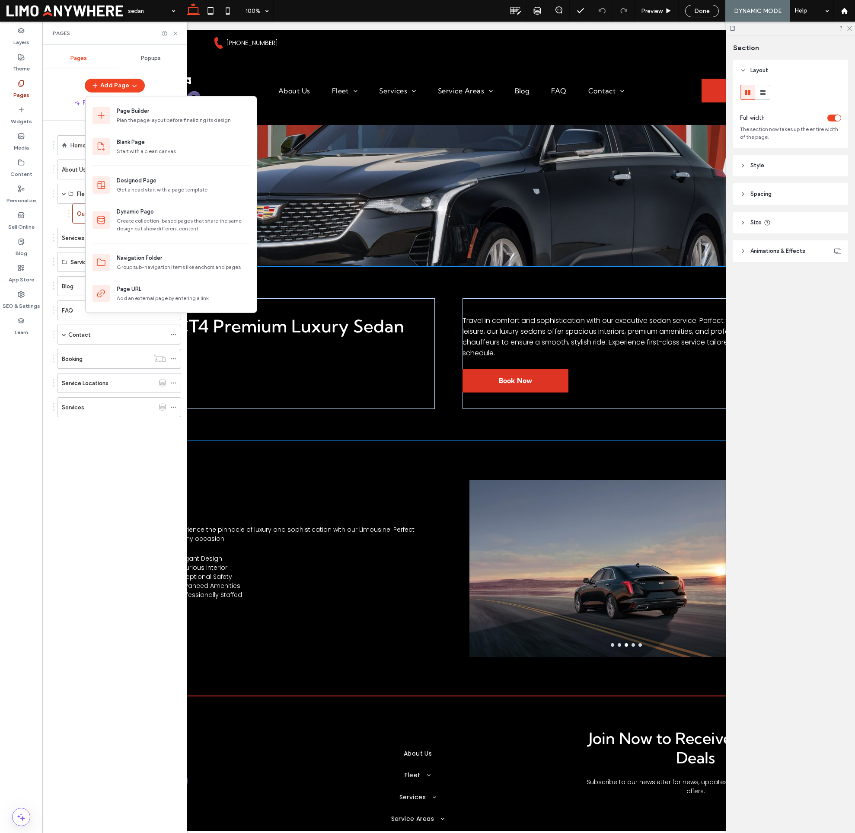
click at [64, 206] on ol "Our Fleet" at bounding box center [121, 214] width 120 height 20
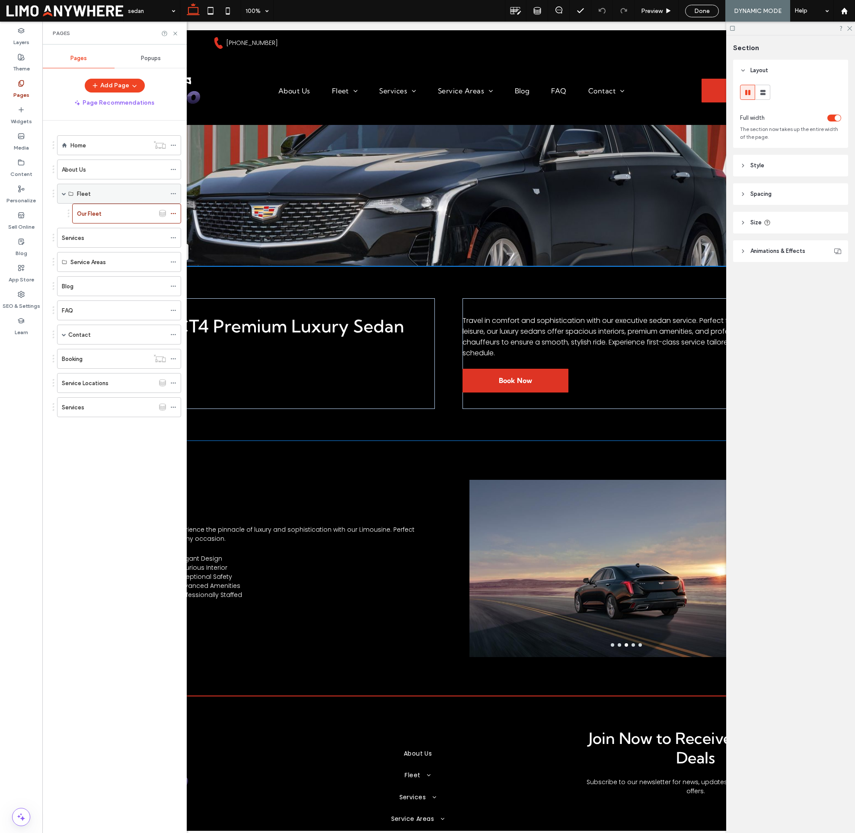
click at [175, 194] on icon at bounding box center [173, 194] width 6 height 6
click at [224, 227] on label "Delete" at bounding box center [239, 228] width 90 height 7
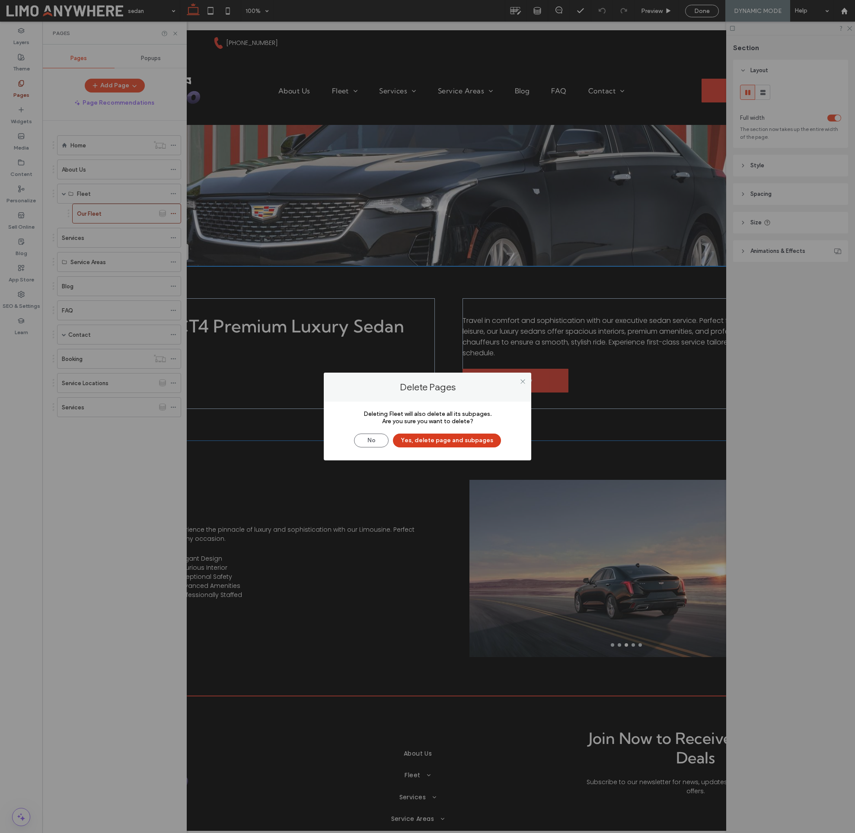
click at [421, 440] on button "Yes, delete page and subpages" at bounding box center [447, 441] width 108 height 14
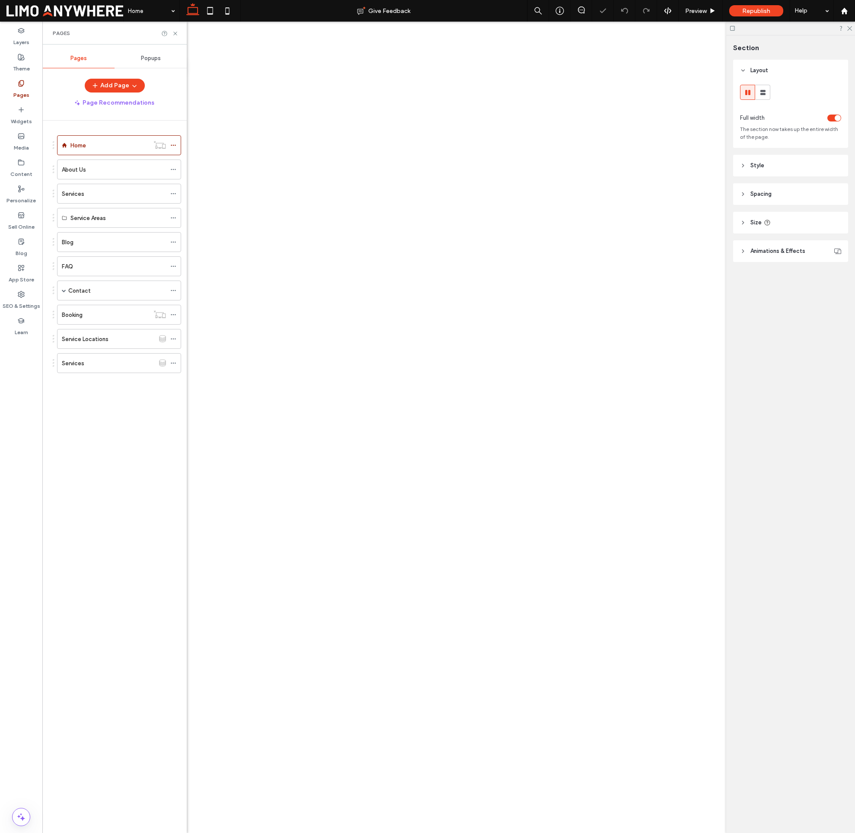
click at [122, 86] on div at bounding box center [427, 416] width 855 height 833
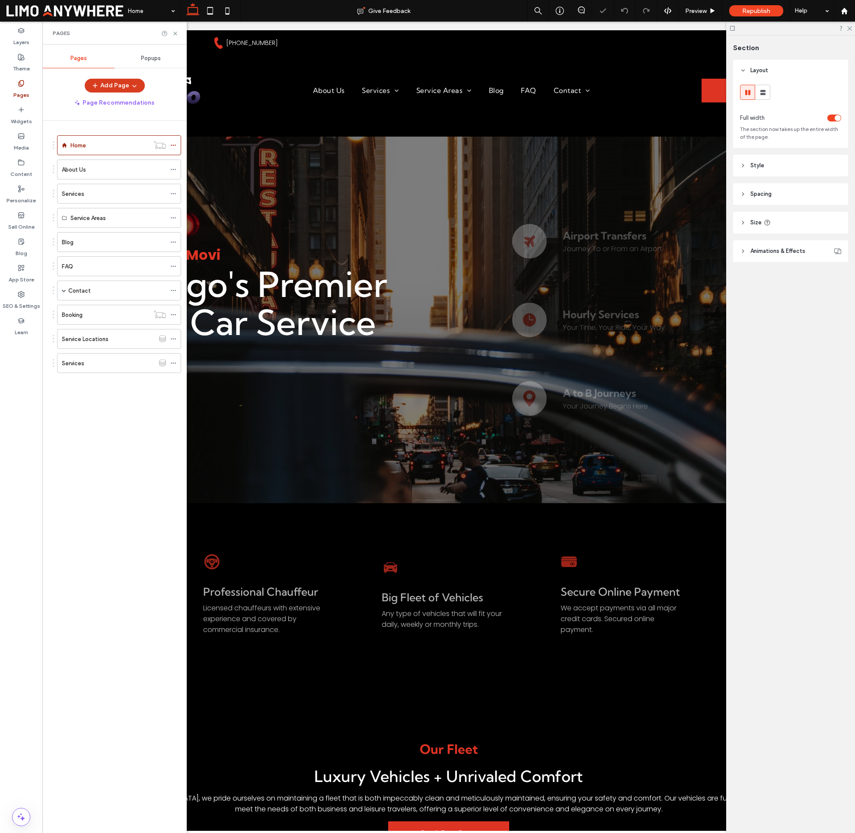
click at [135, 87] on icon "button" at bounding box center [134, 85] width 7 height 7
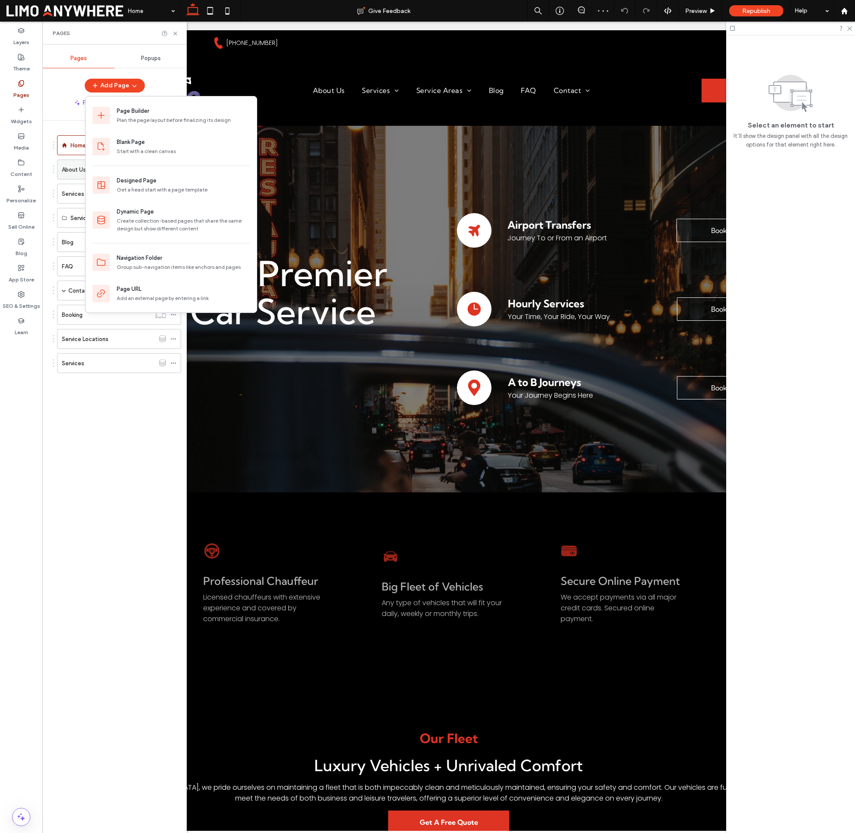
click at [67, 168] on label "About Us" at bounding box center [74, 169] width 24 height 15
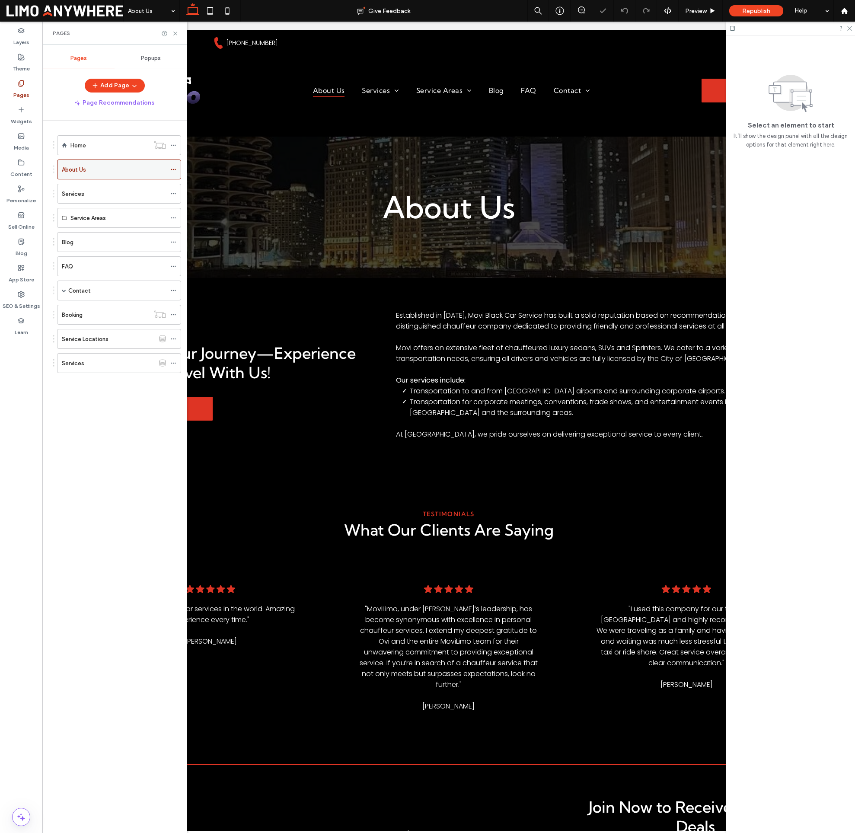
click at [176, 170] on icon at bounding box center [173, 169] width 6 height 6
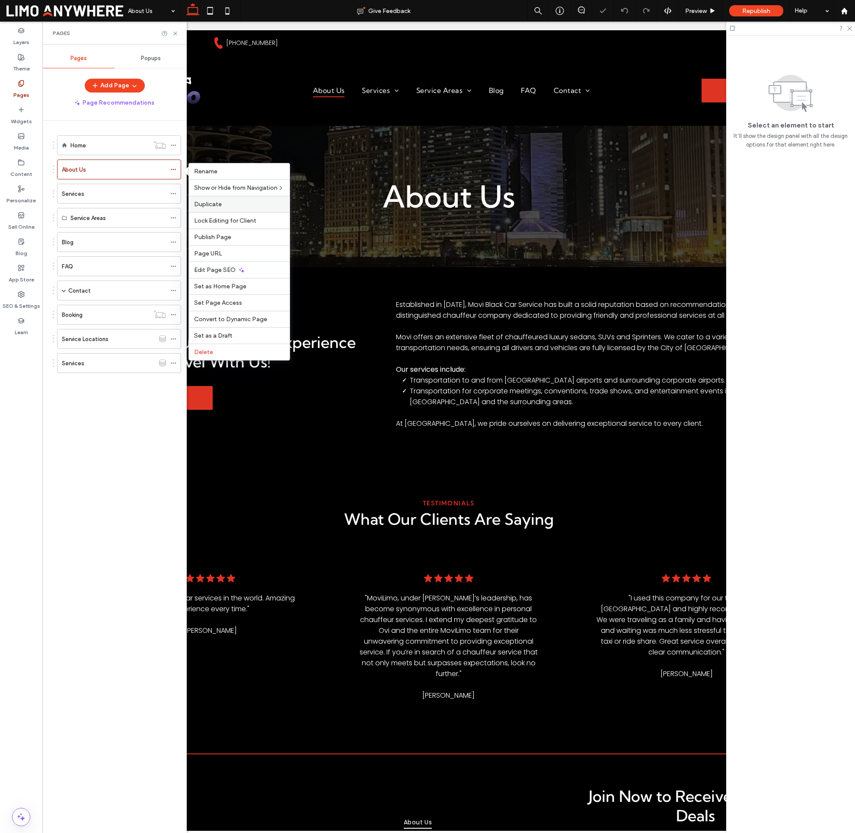
click at [234, 210] on div "Duplicate" at bounding box center [239, 204] width 101 height 16
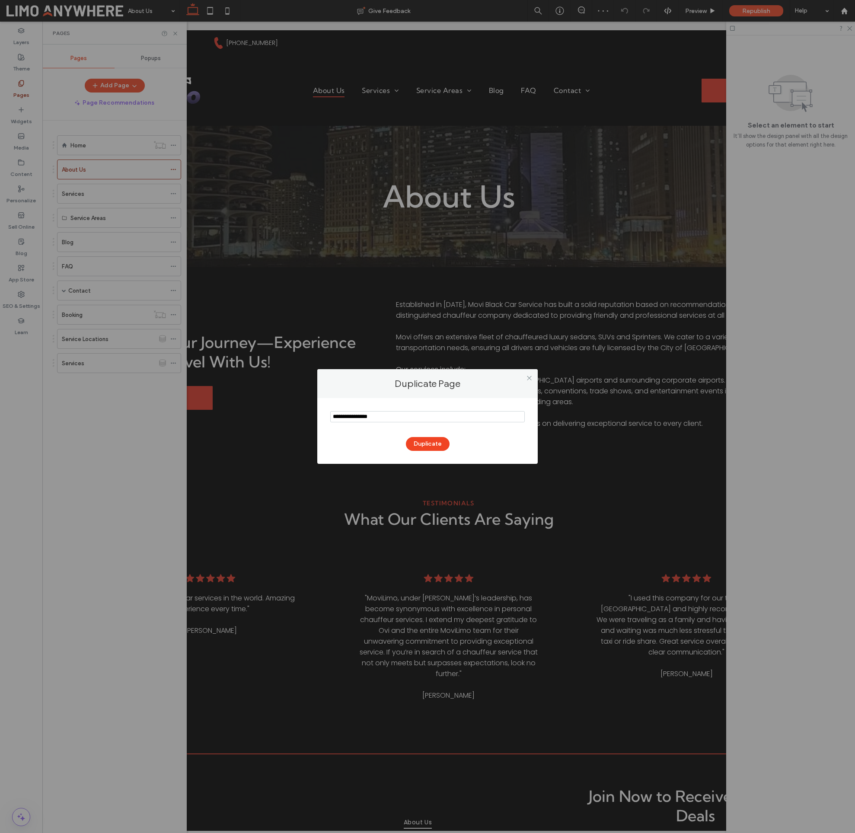
click at [426, 418] on input "notEmpty" at bounding box center [427, 416] width 195 height 11
type input "*****"
click at [434, 447] on button "Duplicate" at bounding box center [428, 444] width 44 height 14
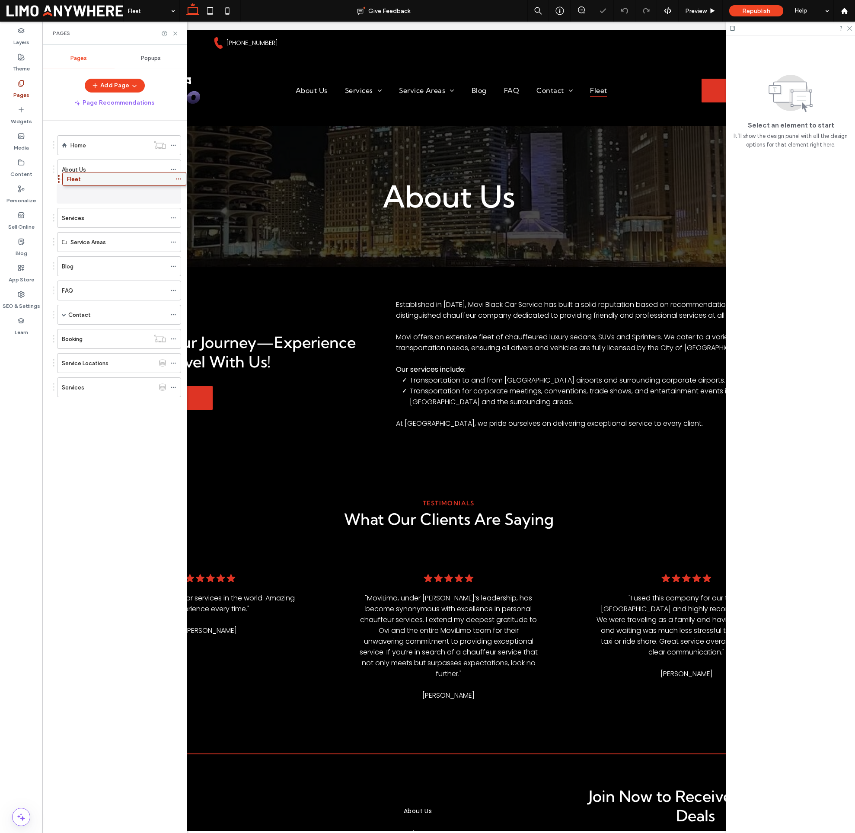
drag, startPoint x: 100, startPoint y: 390, endPoint x: 105, endPoint y: 185, distance: 205.4
click at [100, 188] on div "Fleet" at bounding box center [114, 193] width 104 height 19
click at [471, 206] on div at bounding box center [427, 416] width 855 height 833
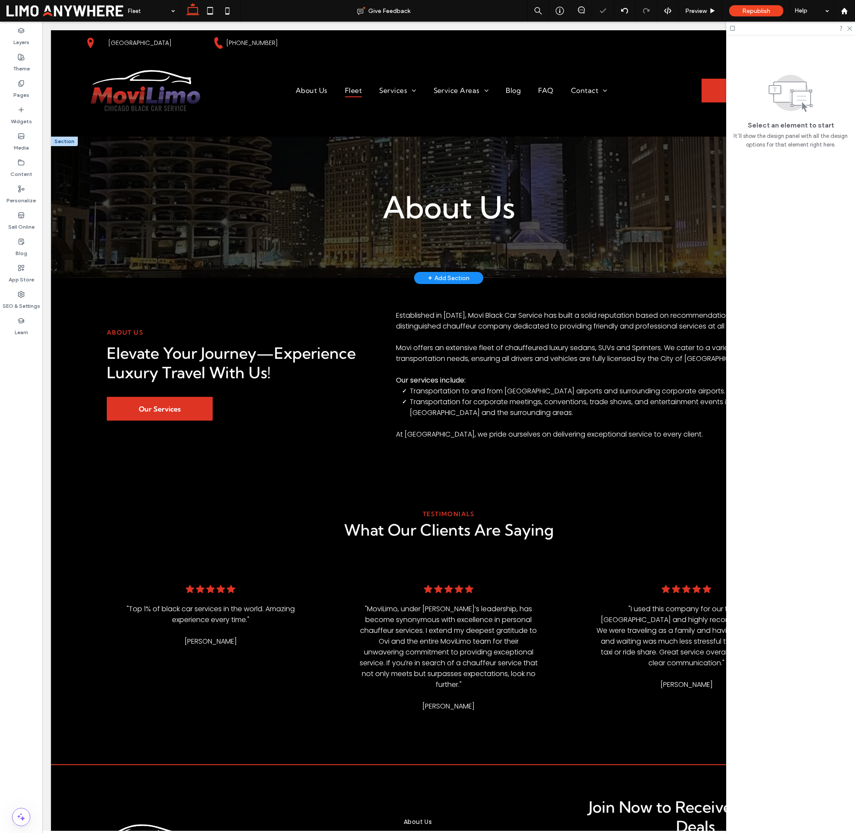
click at [465, 201] on div "About Us" at bounding box center [448, 207] width 505 height 38
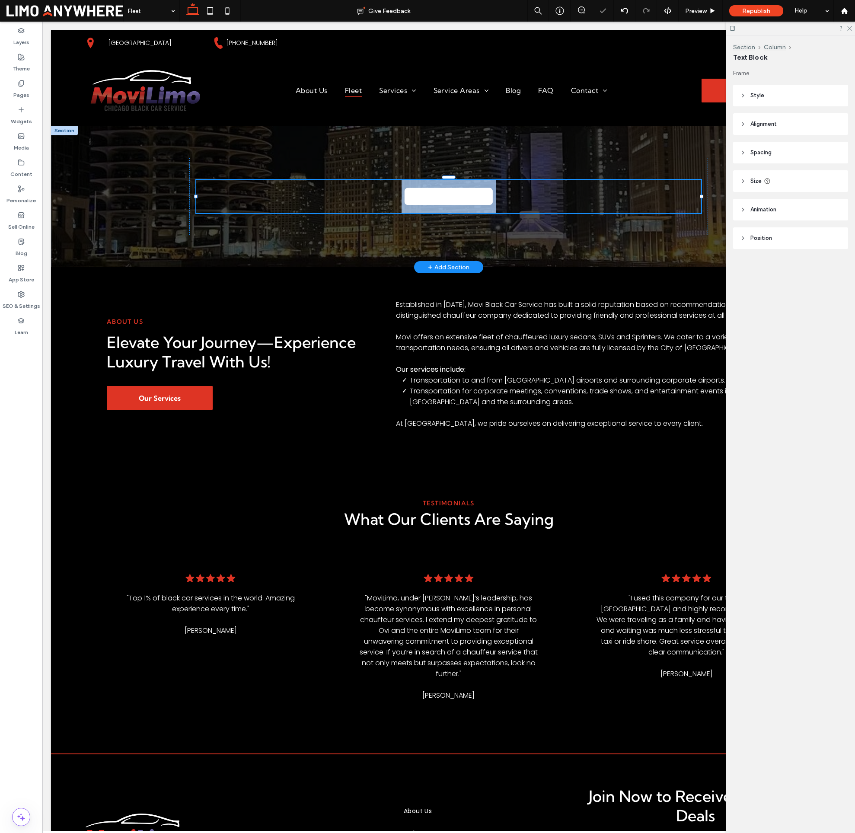
type input "**********"
type input "**"
click at [496, 203] on span "********" at bounding box center [449, 196] width 94 height 30
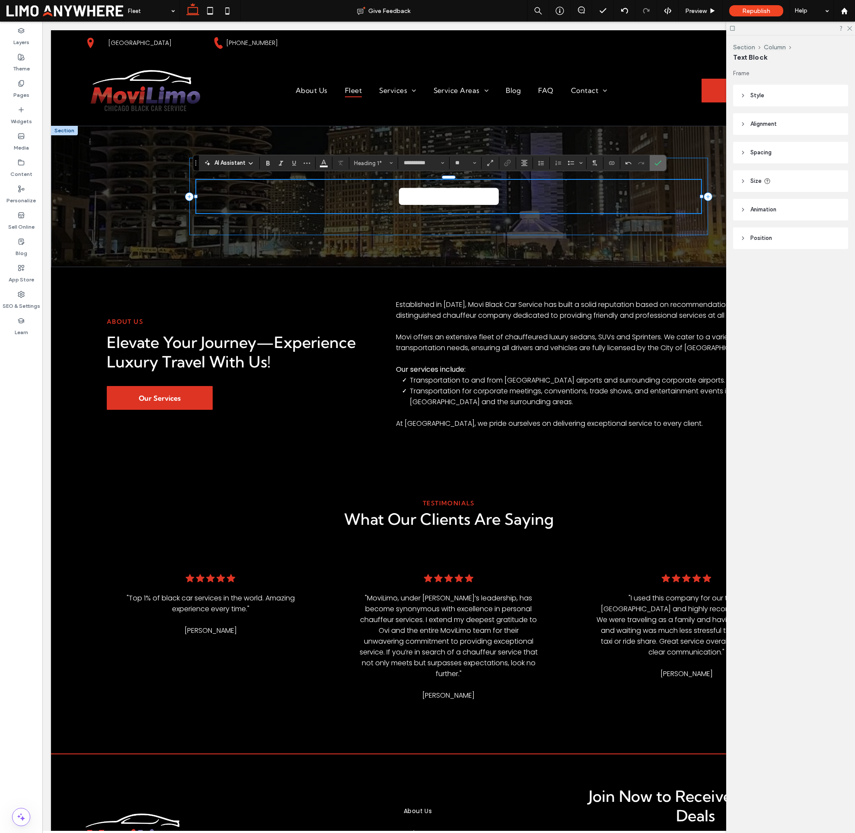
click at [657, 164] on icon "Confirm" at bounding box center [657, 163] width 7 height 7
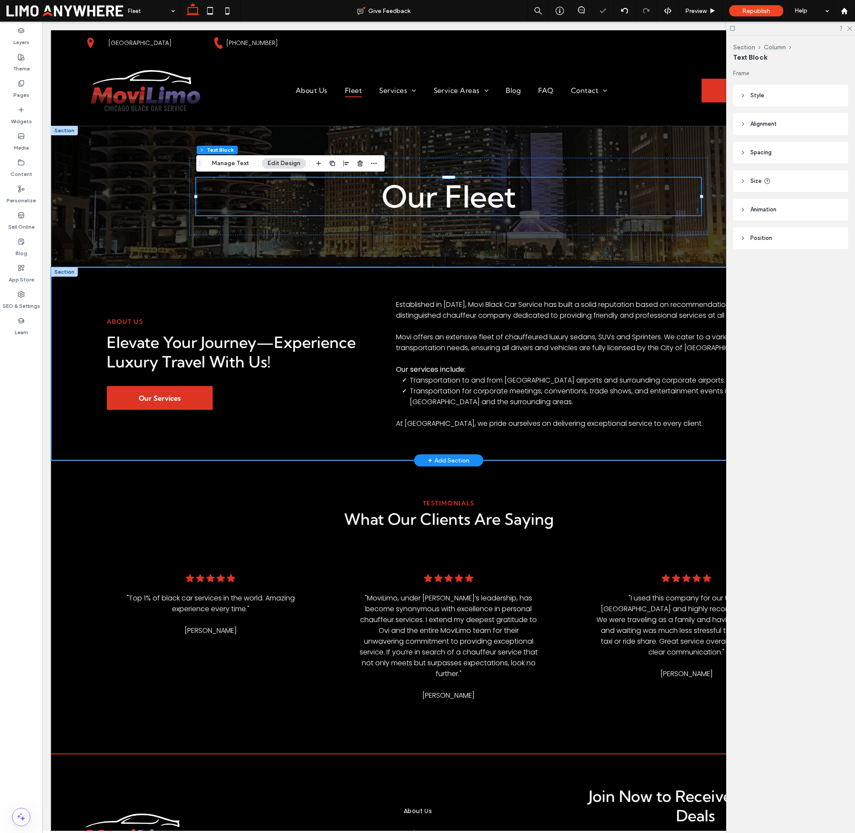
click at [94, 288] on div "About us Elevate Your Journey—Experience Luxury Travel With Us! Our Services Es…" at bounding box center [448, 363] width 795 height 193
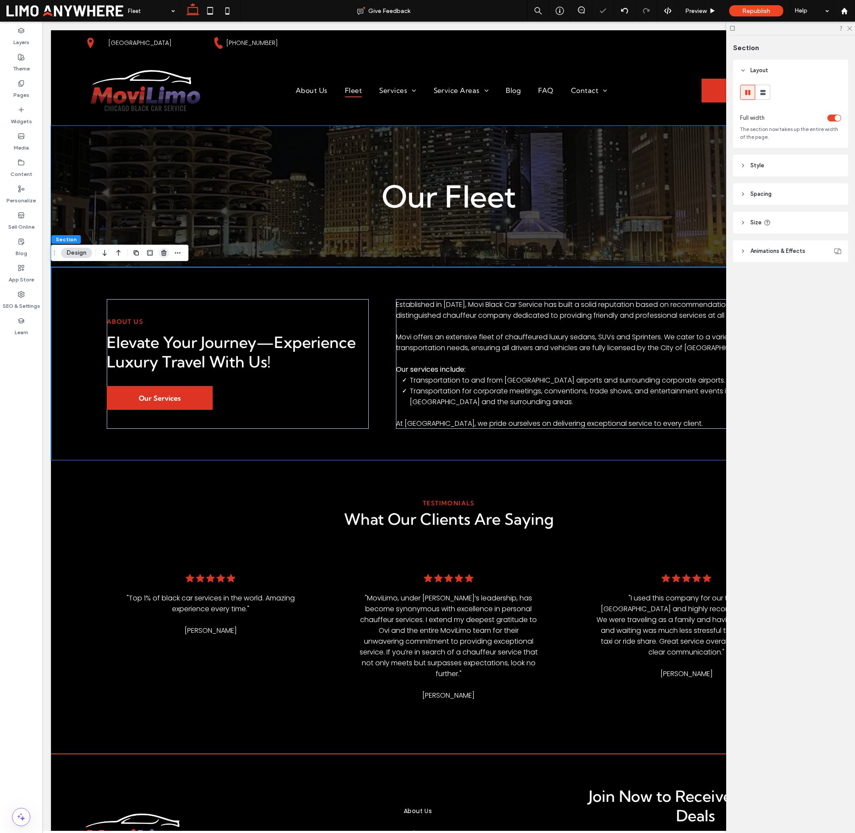
click at [163, 254] on use "button" at bounding box center [163, 253] width 5 height 6
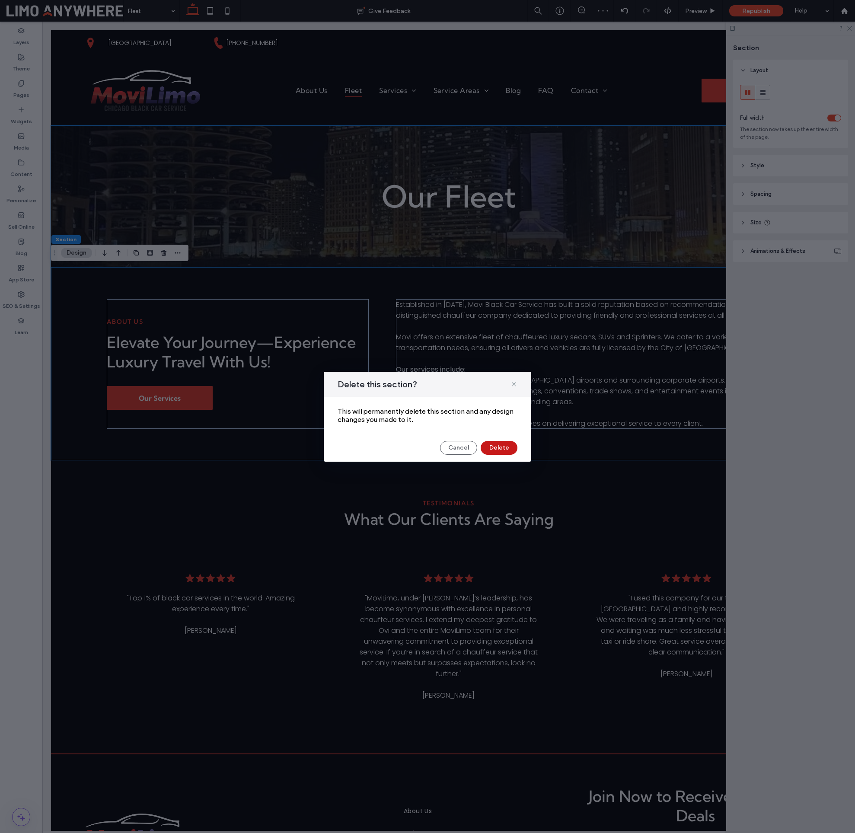
click at [514, 446] on button "Delete" at bounding box center [499, 448] width 37 height 14
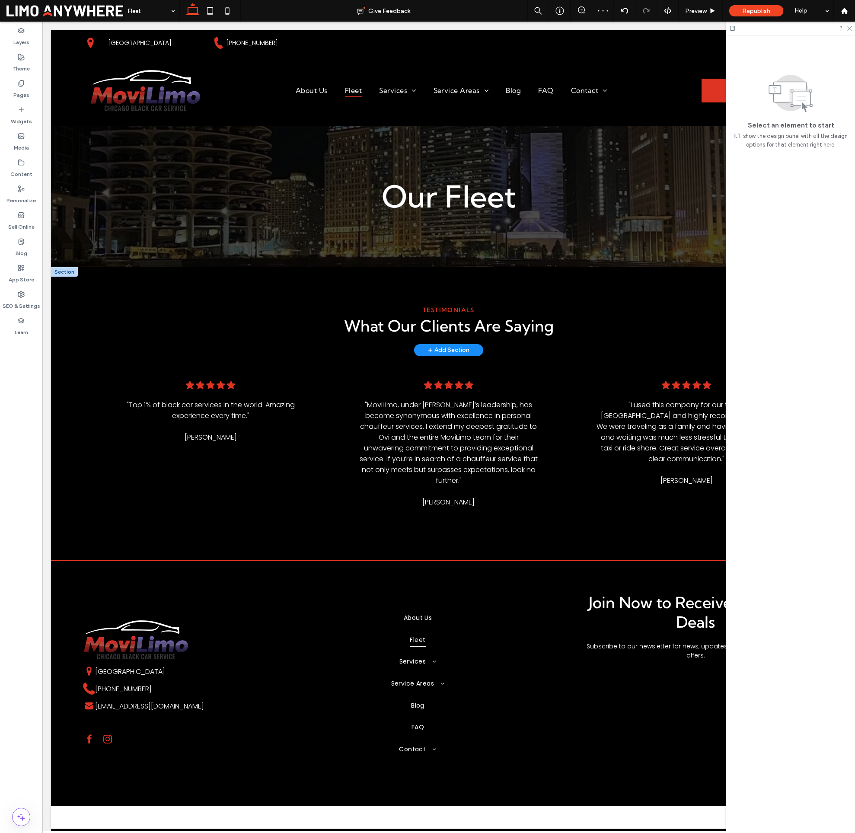
click at [71, 273] on div at bounding box center [64, 272] width 27 height 10
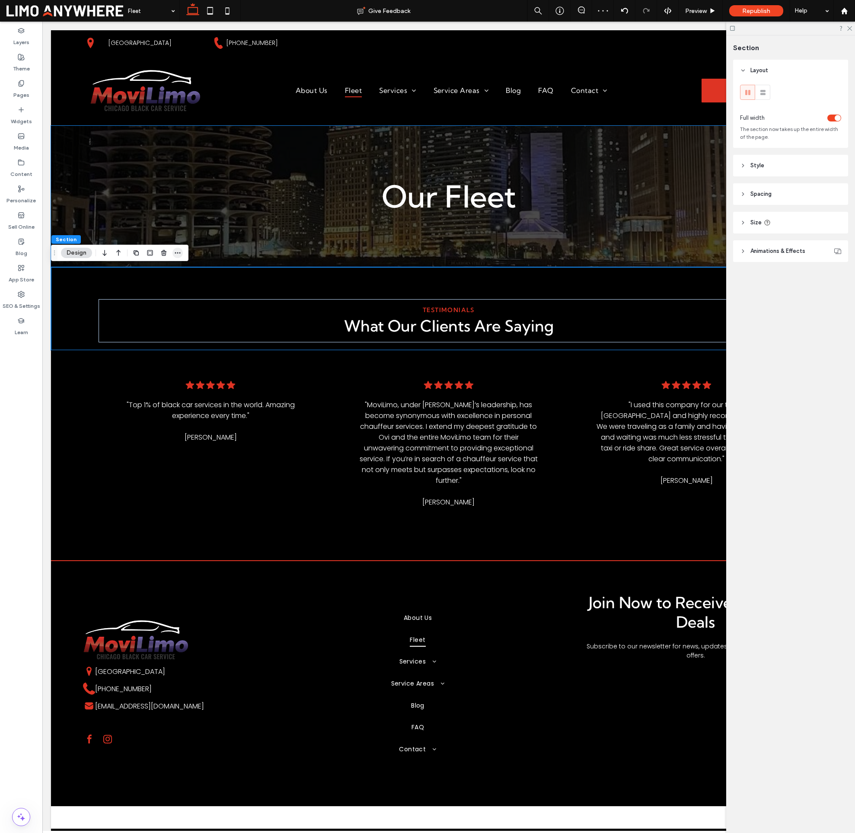
click at [176, 257] on span "button" at bounding box center [177, 253] width 10 height 10
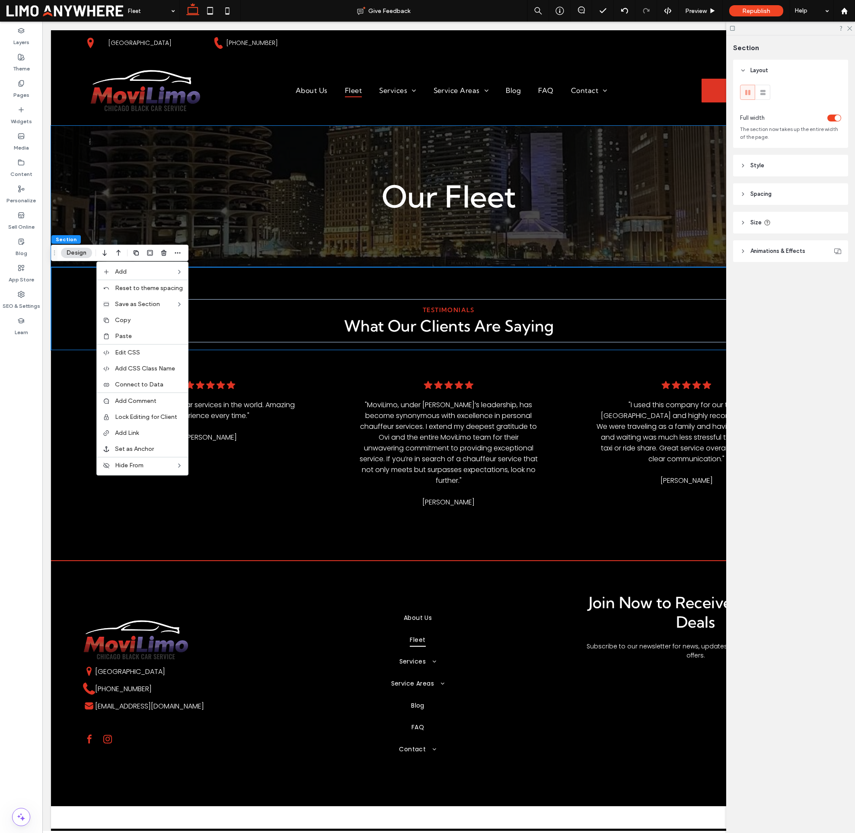
click at [146, 335] on label "Paste" at bounding box center [149, 335] width 68 height 7
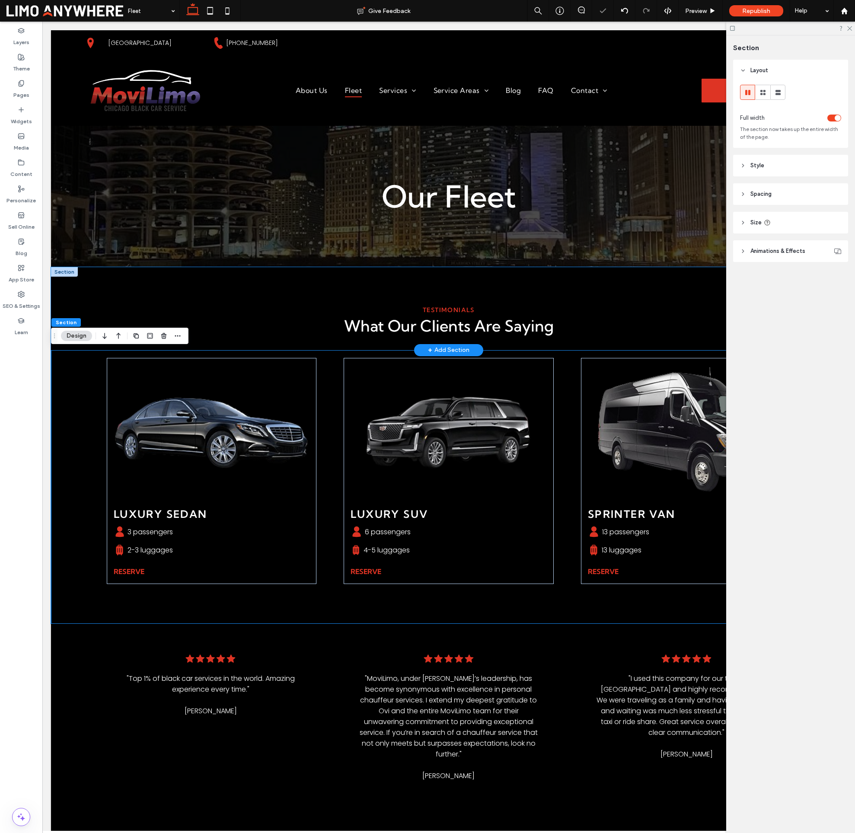
click at [77, 298] on div "What Our Clients Are Saying Testimonials" at bounding box center [448, 308] width 795 height 83
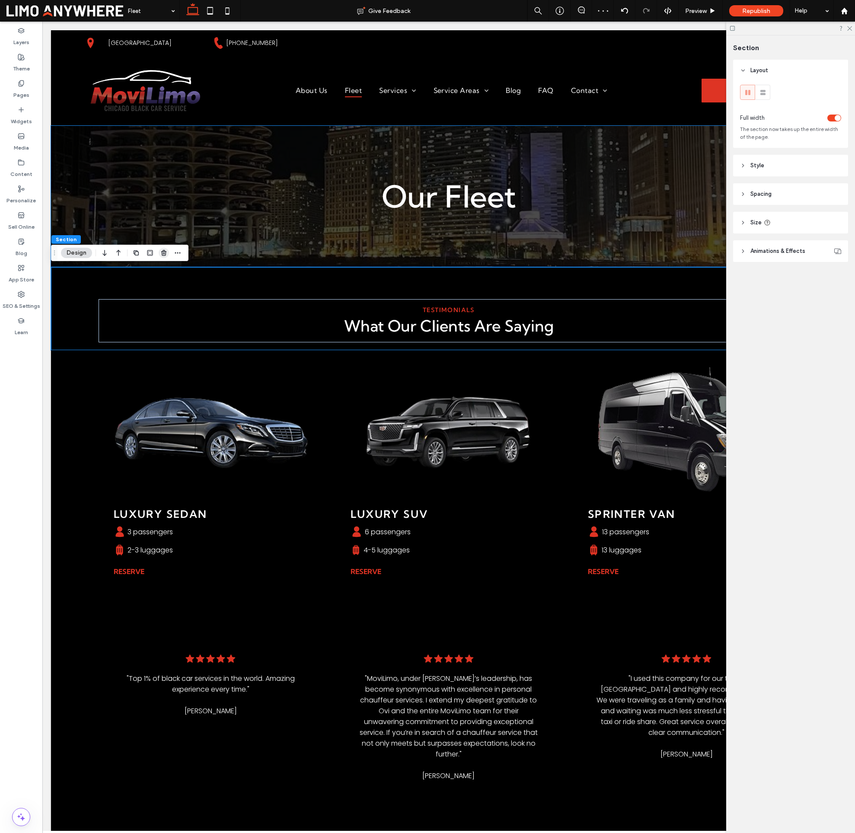
click at [163, 254] on icon "button" at bounding box center [163, 252] width 7 height 7
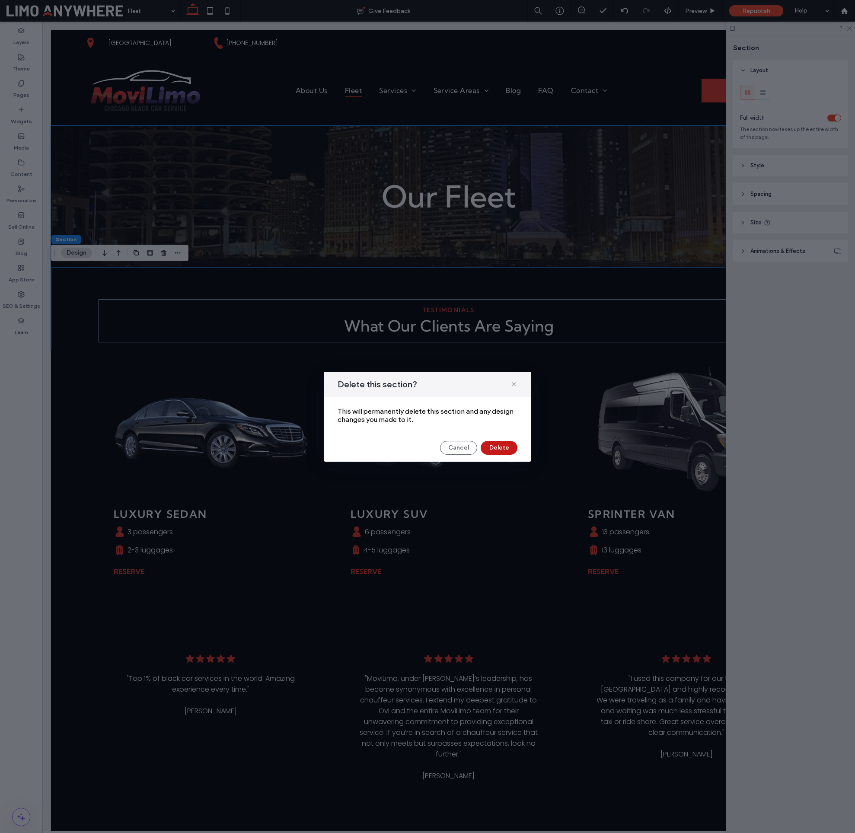
click at [504, 445] on button "Delete" at bounding box center [499, 448] width 37 height 14
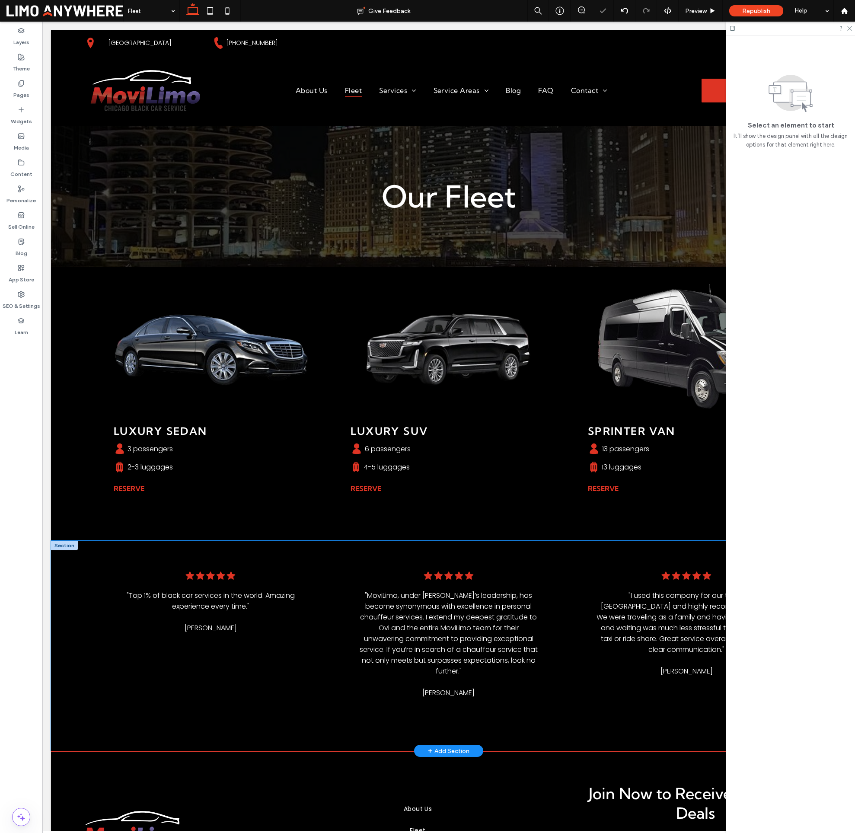
click at [59, 579] on div "A row of black stars on a white background. .cls-1-1788903176-1788903176 { fill…" at bounding box center [448, 646] width 795 height 210
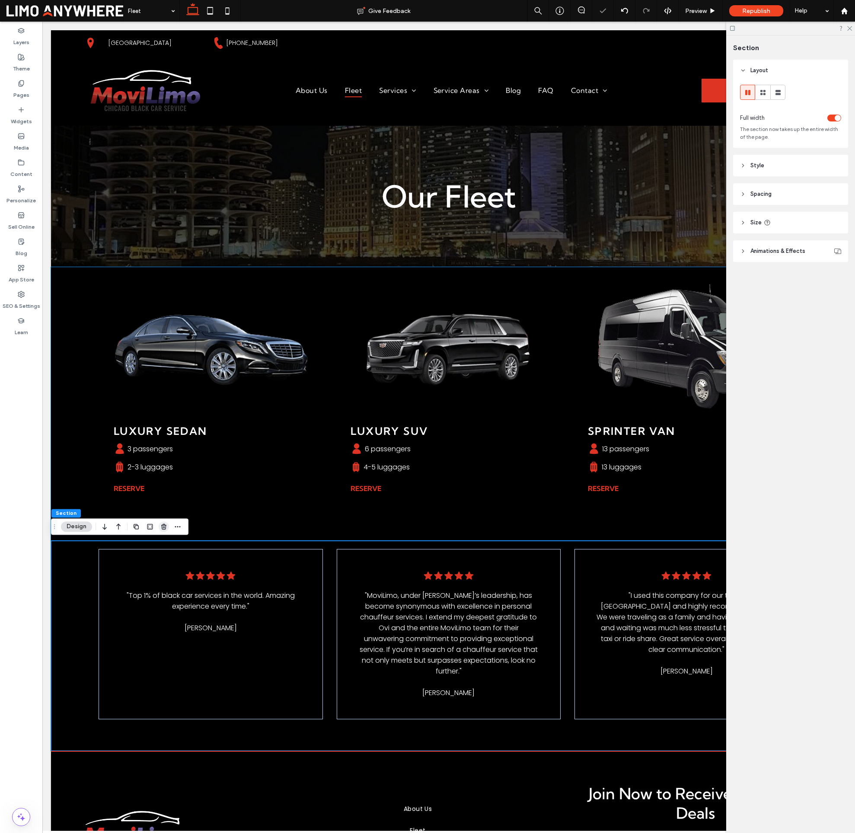
click at [165, 524] on use "button" at bounding box center [163, 527] width 5 height 6
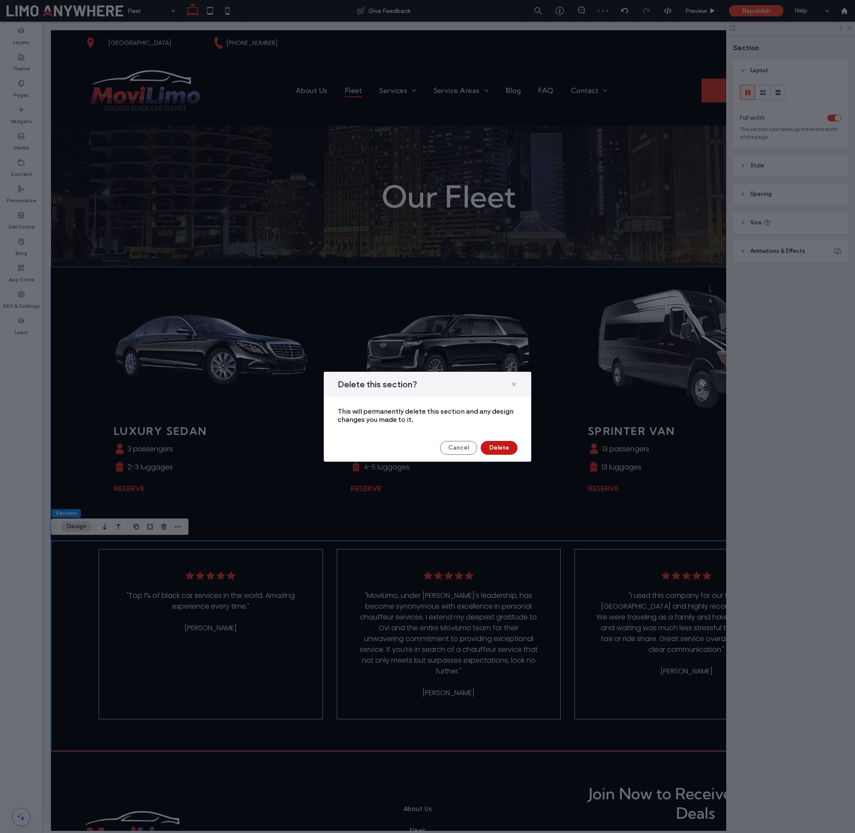
click at [505, 450] on button "Delete" at bounding box center [499, 448] width 37 height 14
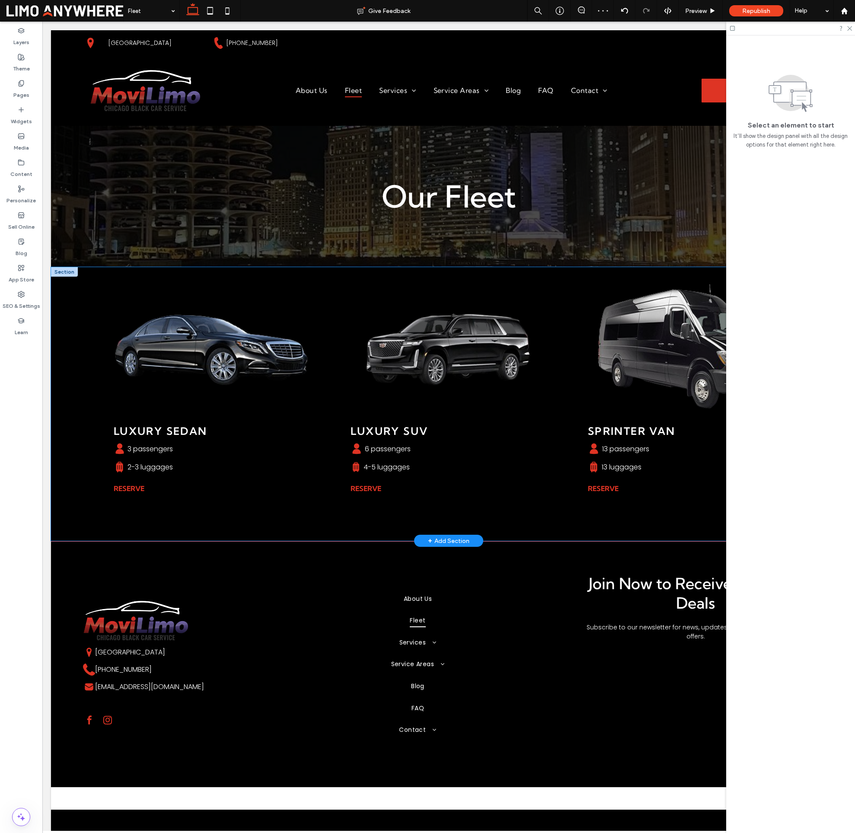
click at [78, 337] on div "Luxury Sedan A black silhouette of a person with two circles on a white backgro…" at bounding box center [448, 404] width 795 height 274
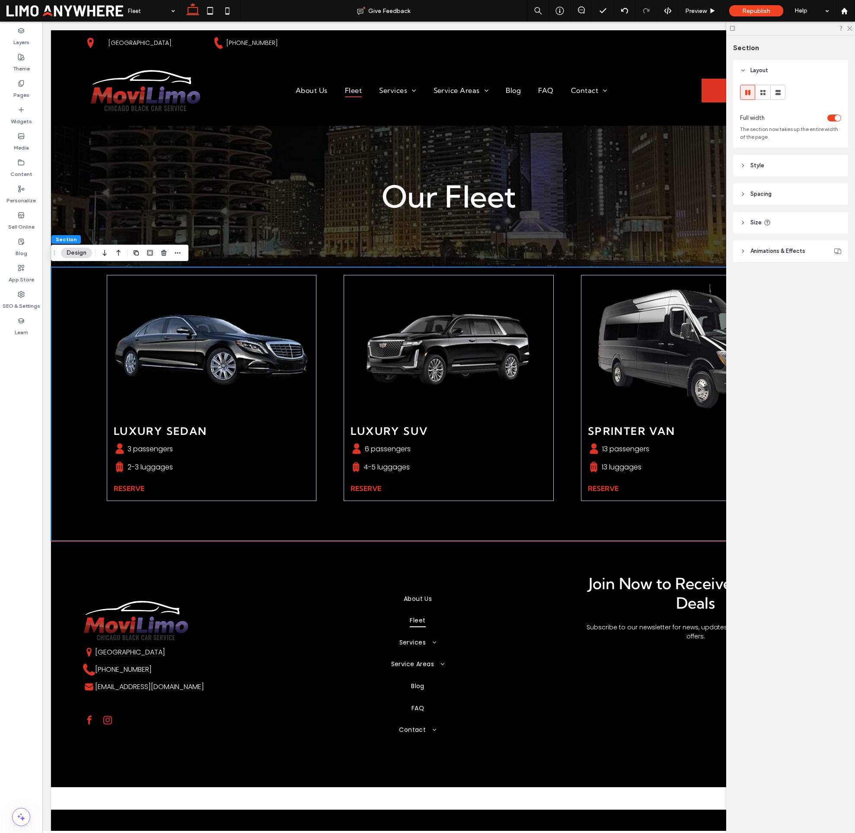
click at [778, 219] on header "Size" at bounding box center [790, 223] width 115 height 22
click at [798, 192] on header "Spacing" at bounding box center [790, 194] width 115 height 22
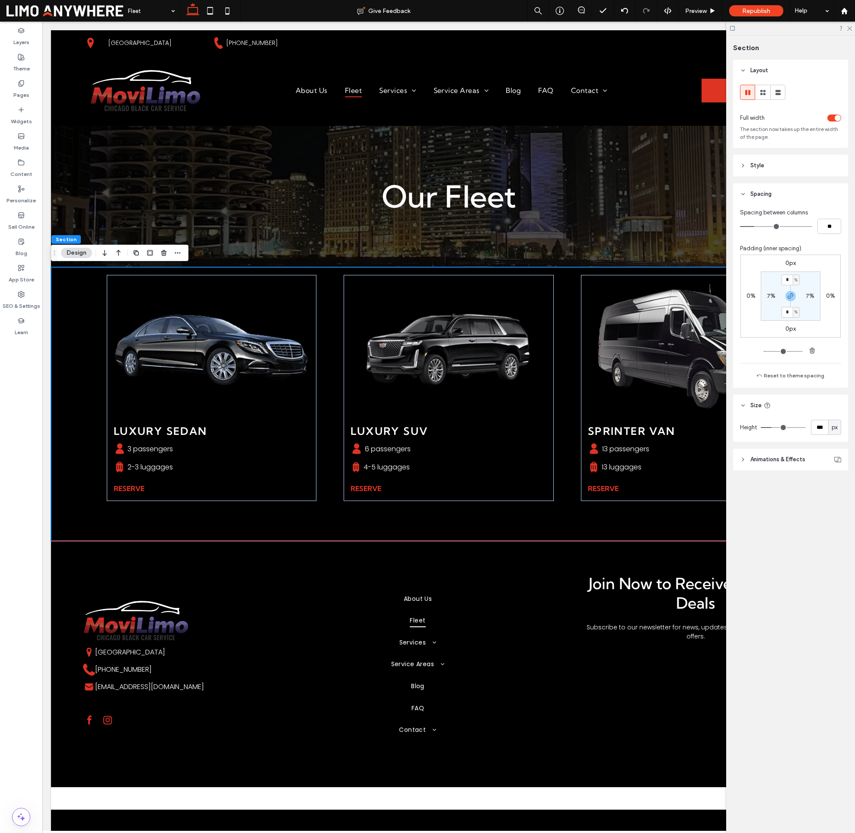
drag, startPoint x: 794, startPoint y: 293, endPoint x: 787, endPoint y: 280, distance: 14.5
click at [794, 293] on icon "button" at bounding box center [790, 296] width 7 height 7
click at [787, 280] on input "*" at bounding box center [787, 279] width 11 height 11
type input "*"
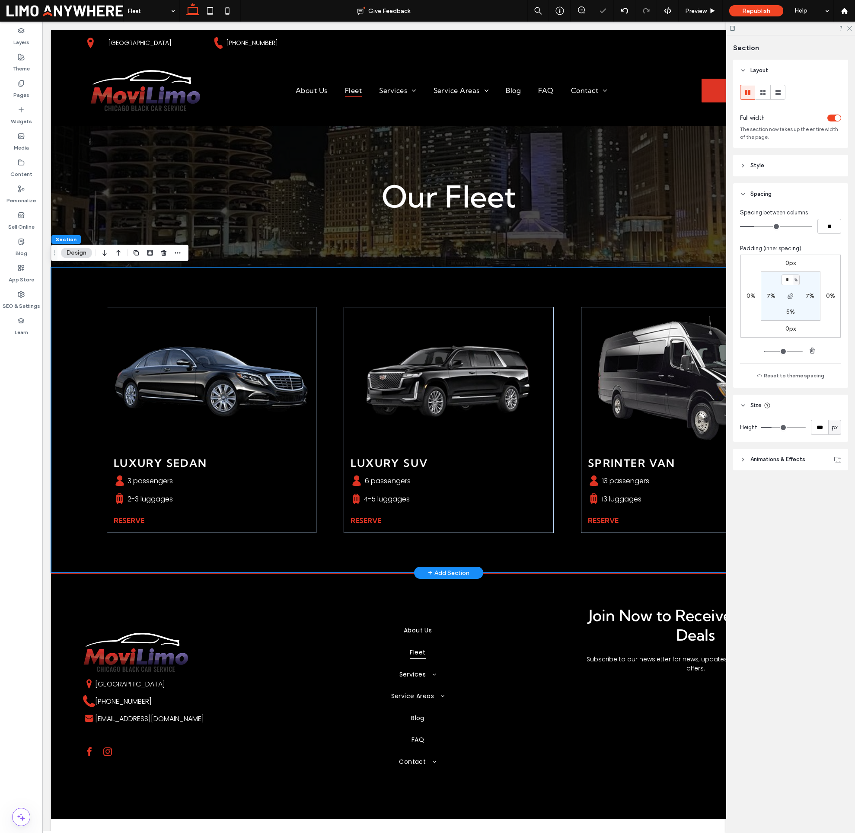
click at [635, 557] on div "Luxury Sedan A black silhouette of a person with two circles on a white backgro…" at bounding box center [448, 420] width 795 height 306
click at [19, 92] on label "Pages" at bounding box center [21, 93] width 16 height 12
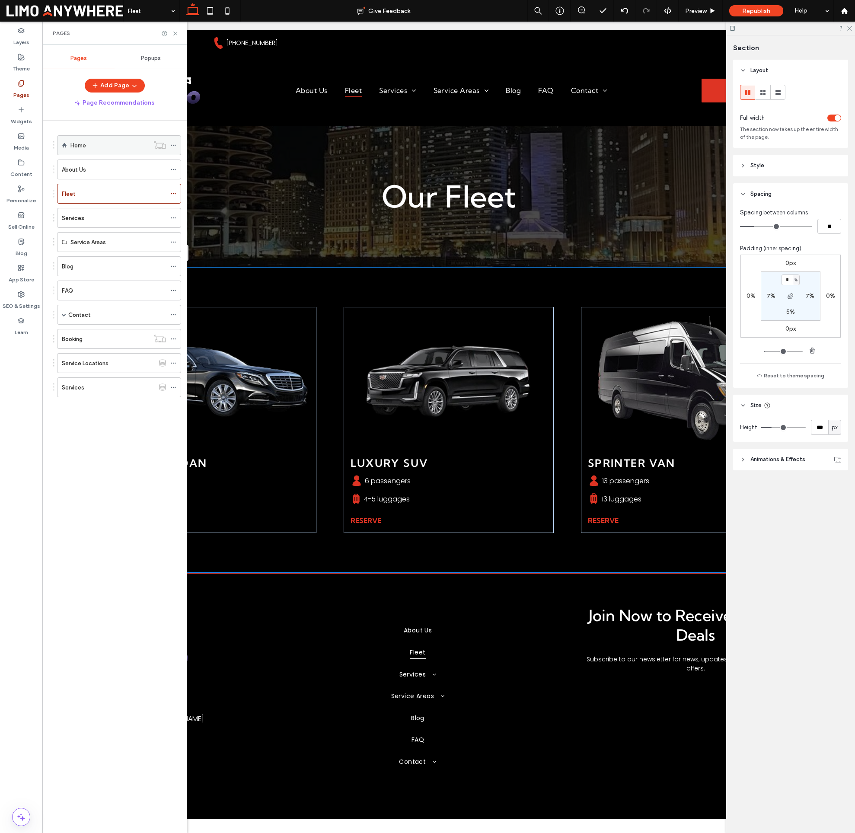
click at [86, 146] on div "Home" at bounding box center [109, 145] width 79 height 9
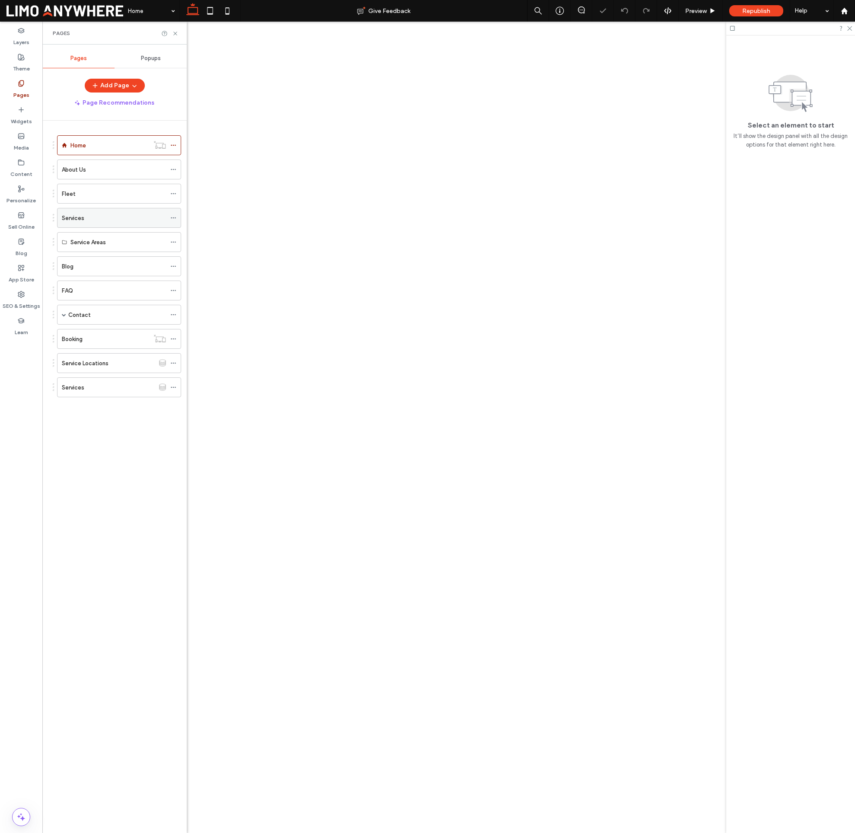
click at [98, 220] on div "Services" at bounding box center [114, 218] width 104 height 9
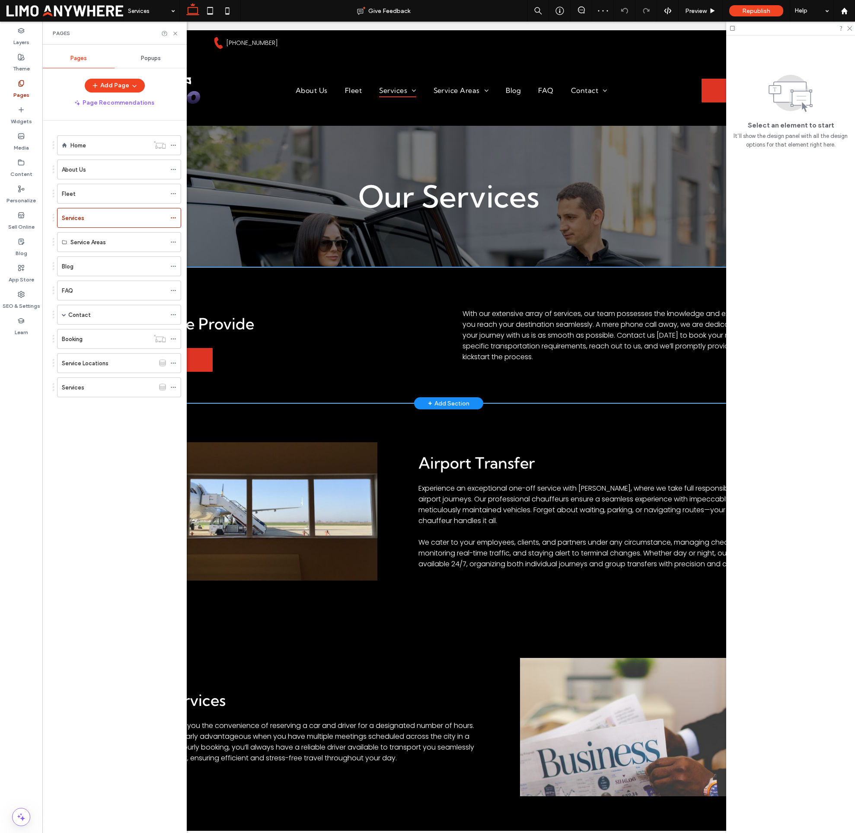
click at [397, 375] on div "our services Services We Provide Book Now With our extensive array of services,…" at bounding box center [448, 335] width 795 height 136
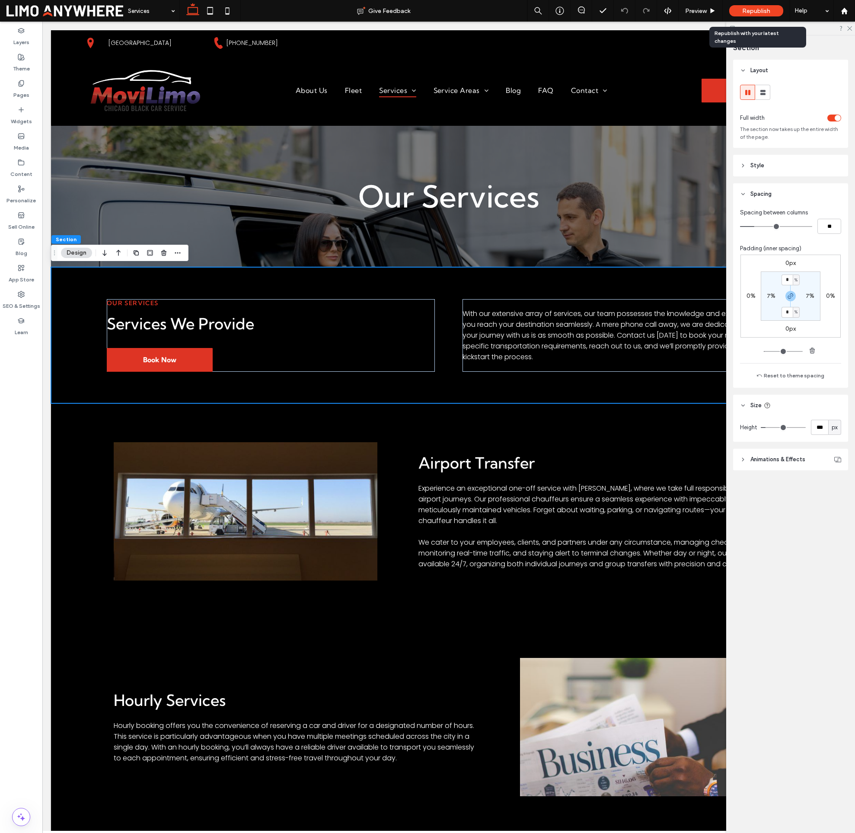
click at [769, 8] on span "Republish" at bounding box center [756, 10] width 28 height 7
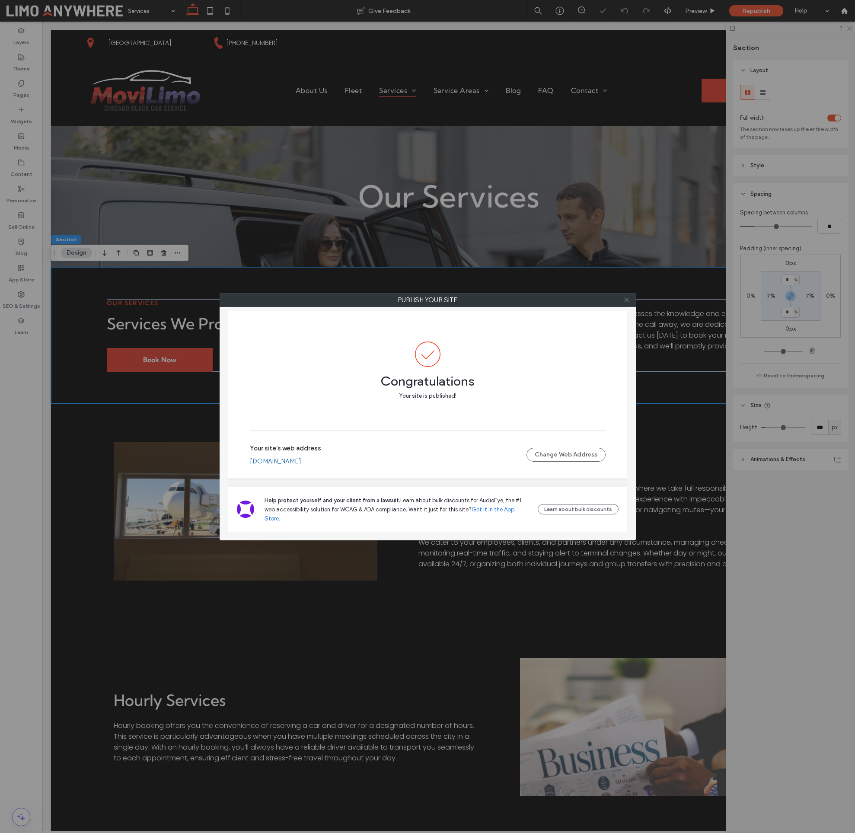
click at [628, 300] on icon at bounding box center [626, 300] width 6 height 6
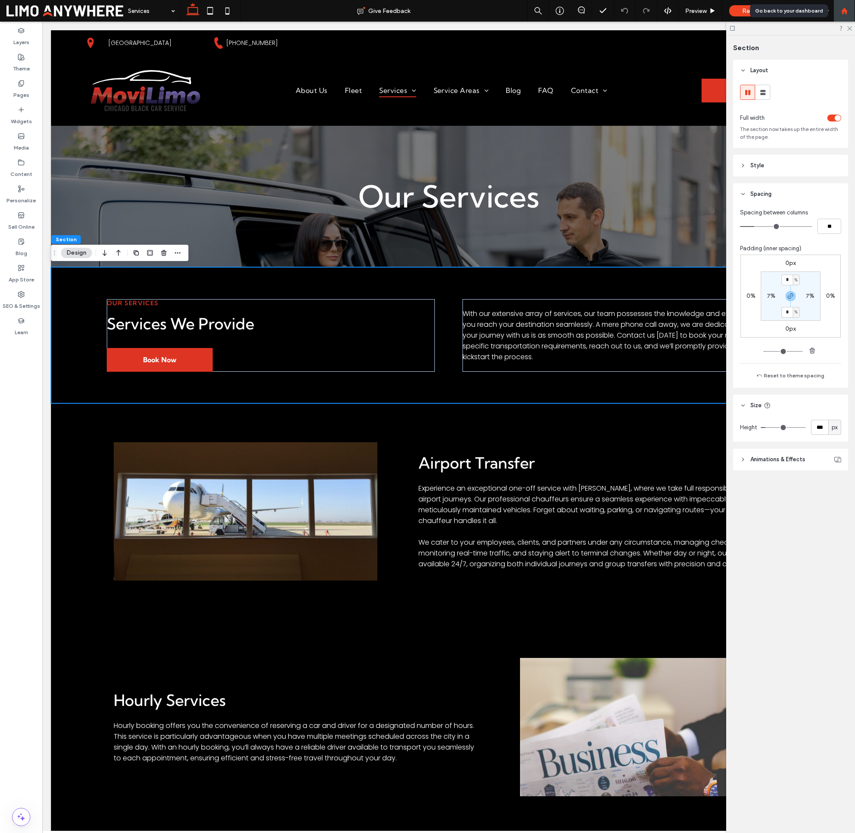
click at [846, 12] on use at bounding box center [844, 10] width 6 height 6
